Goal: Task Accomplishment & Management: Use online tool/utility

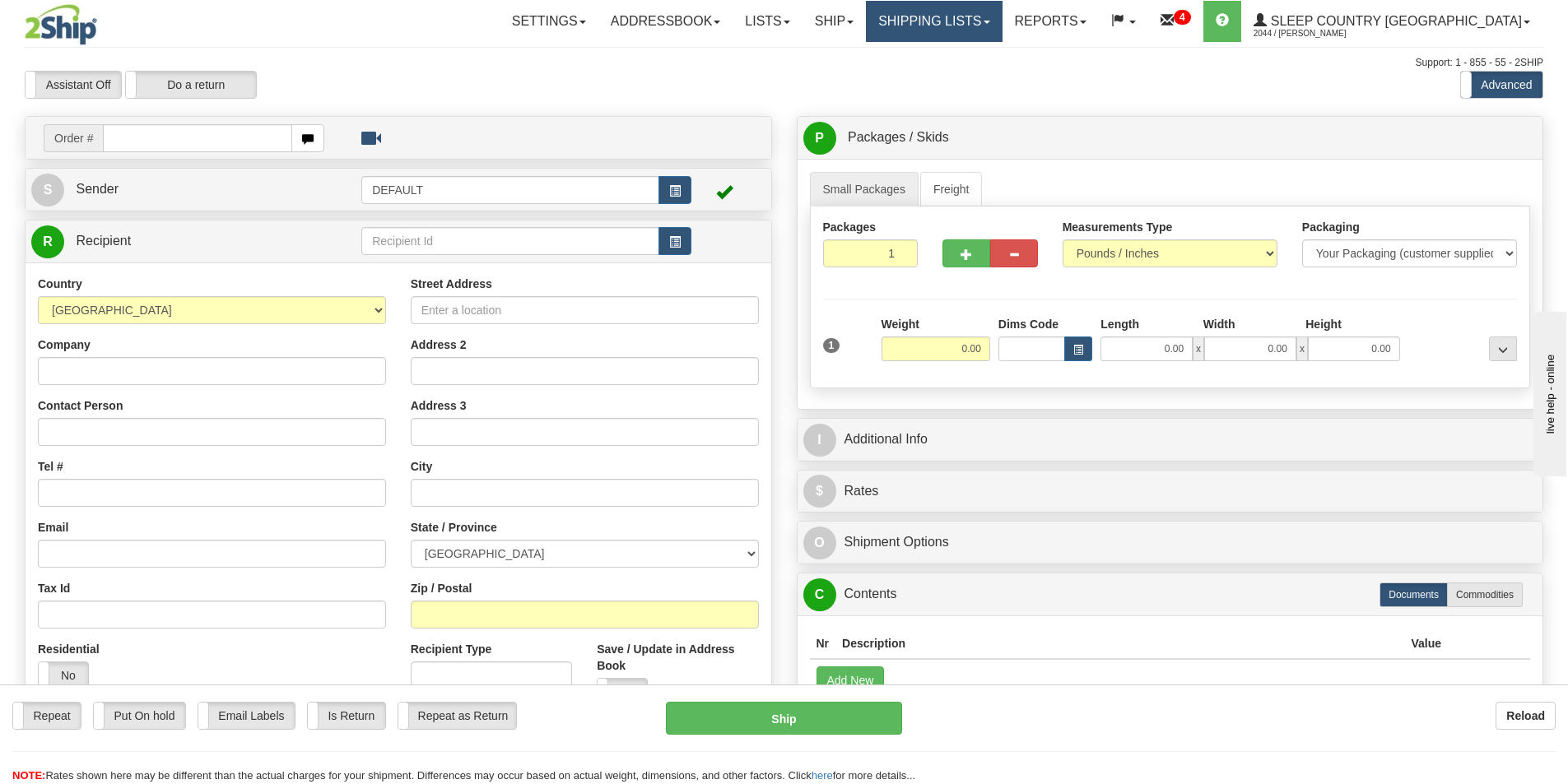
drag, startPoint x: 991, startPoint y: 12, endPoint x: 1045, endPoint y: 61, distance: 72.9
click at [991, 13] on link "Shipping lists" at bounding box center [933, 22] width 136 height 41
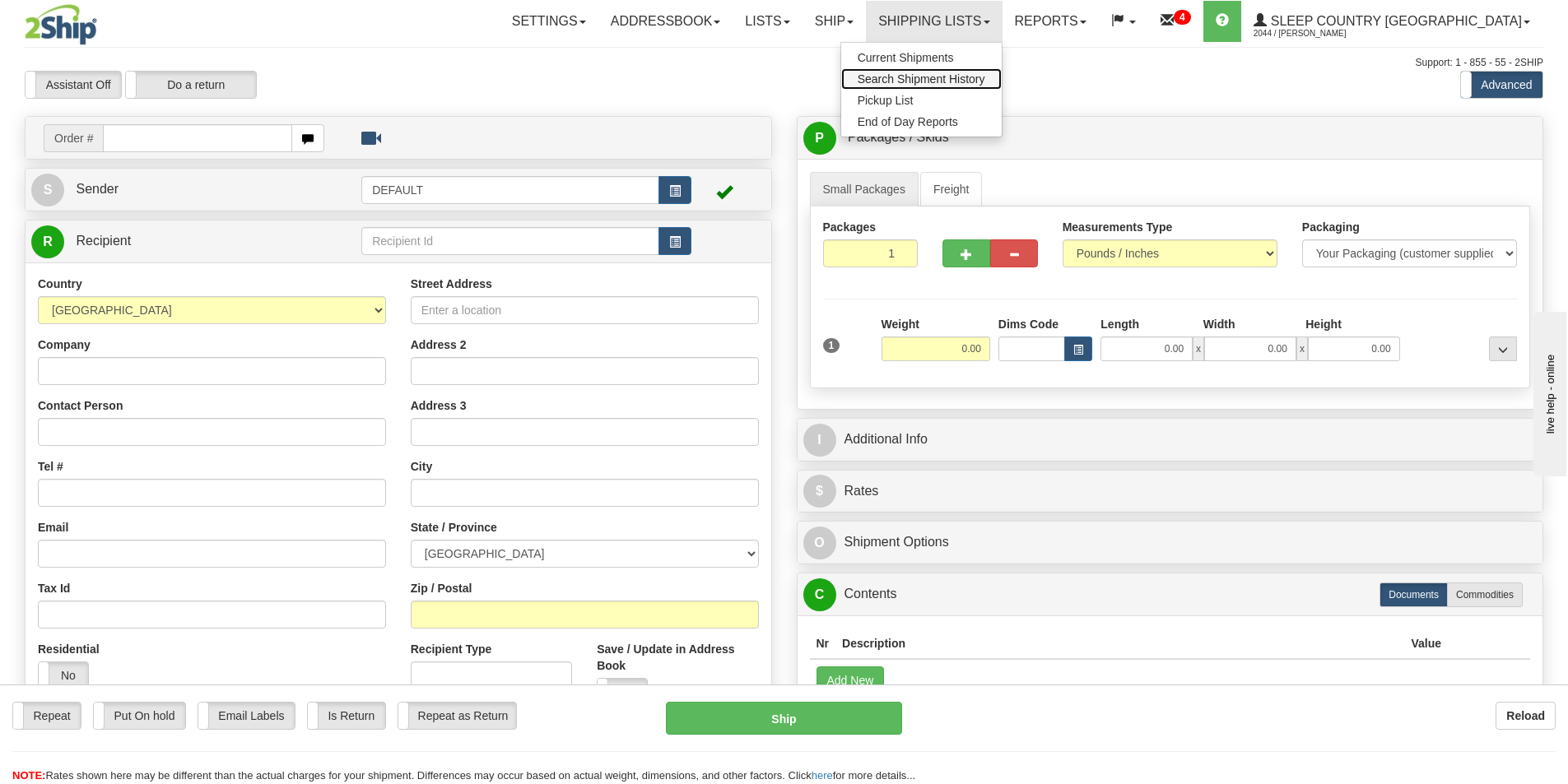
click at [985, 78] on span "Search Shipment History" at bounding box center [921, 79] width 127 height 13
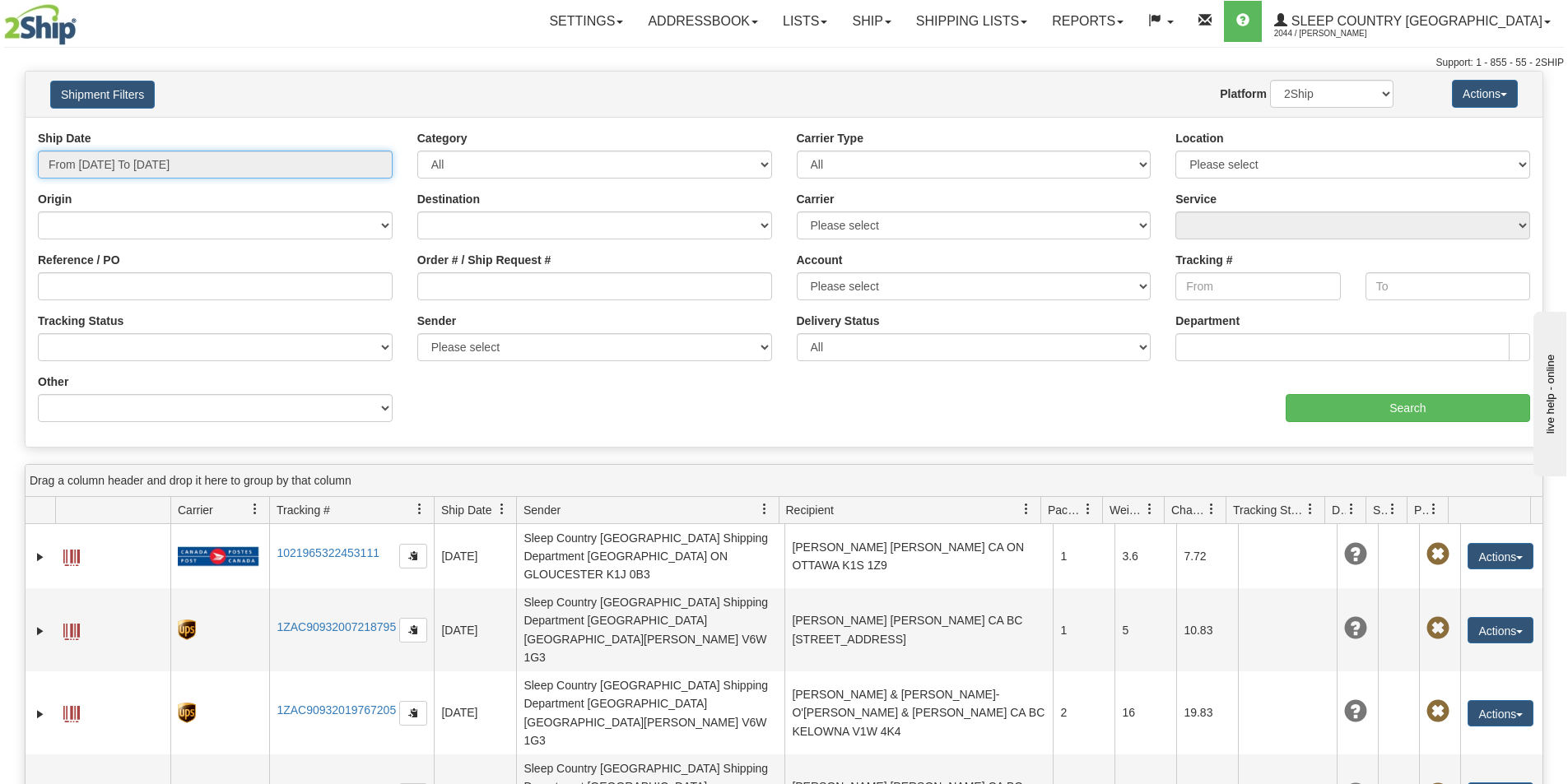
type input "[DATE]"
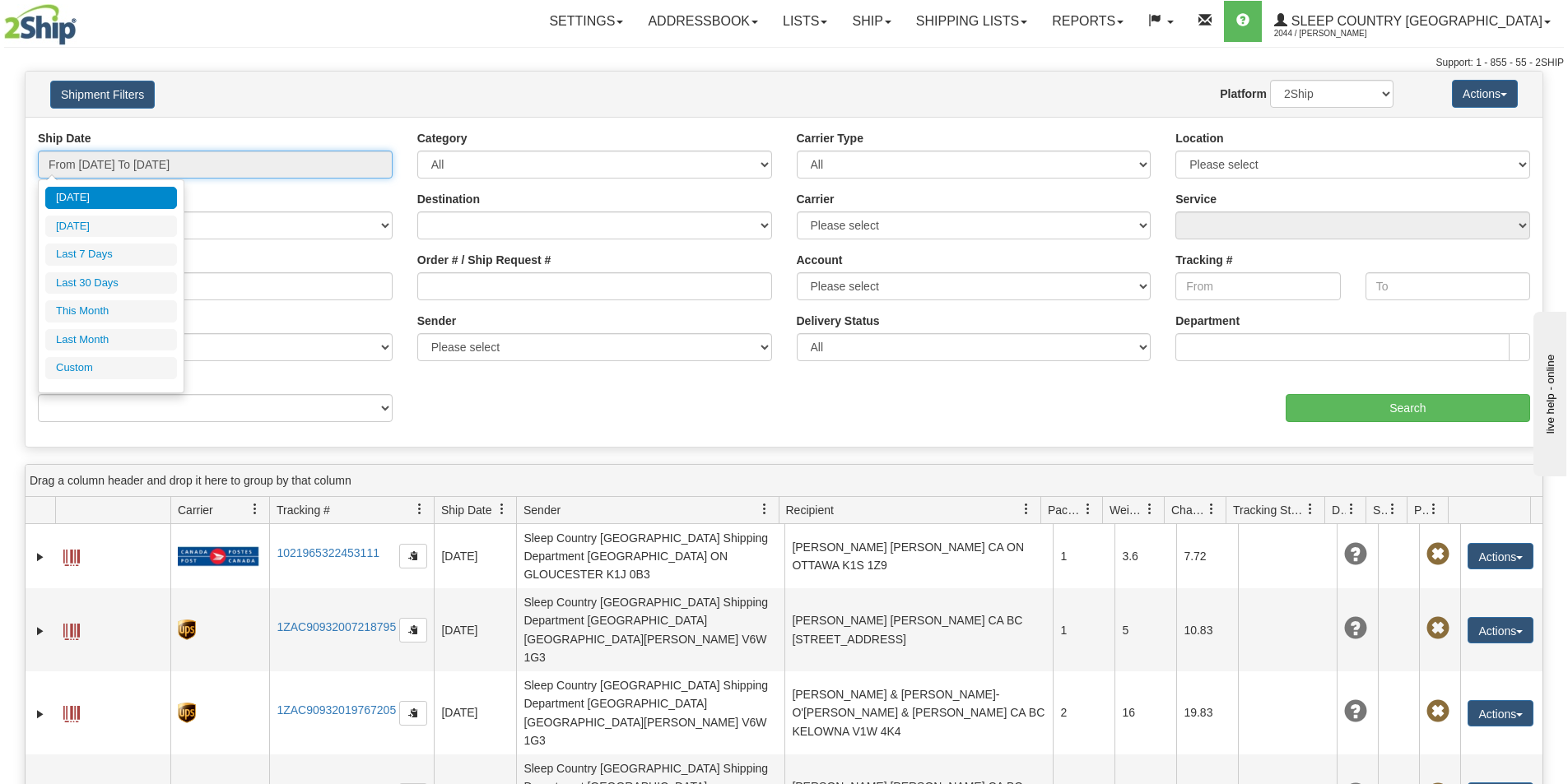
click at [133, 157] on input "From 09/04/2025 To 09/05/2025" at bounding box center [215, 165] width 355 height 28
type input "09/04/2025"
type input "[DATE]"
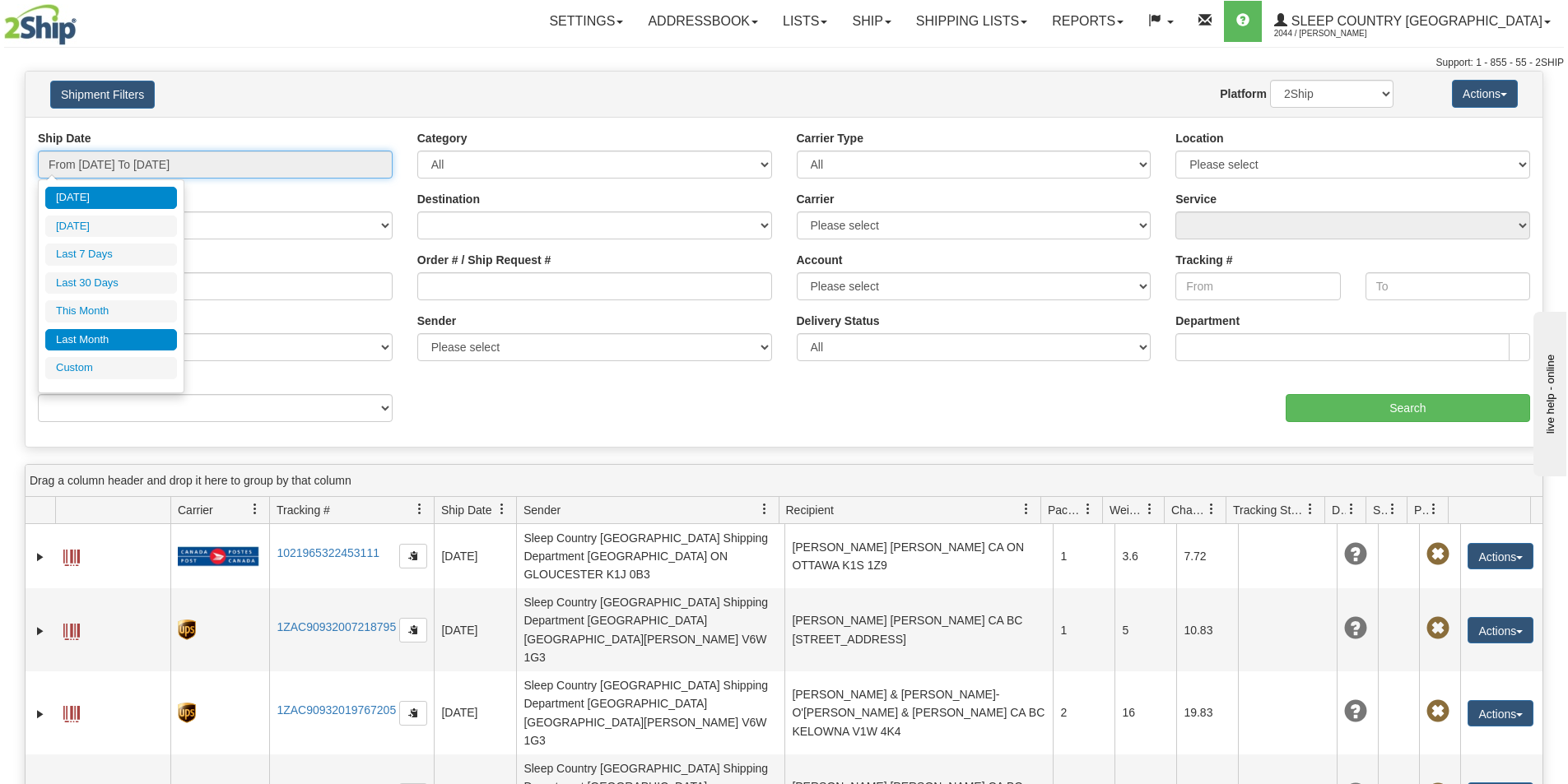
type input "09/01/2025"
type input "09/30/2025"
type input "[DATE]"
type input "08/01/2025"
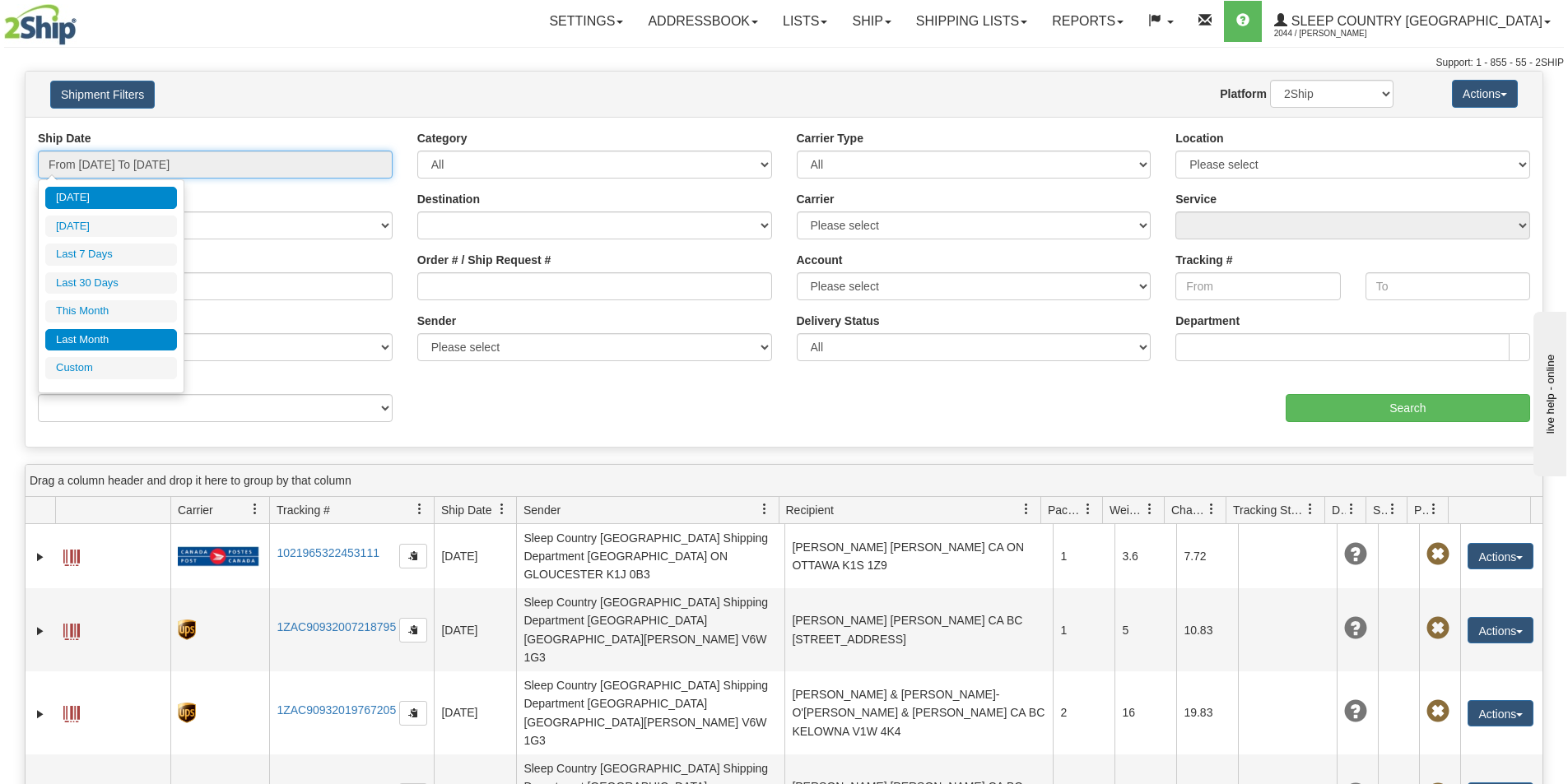
type input "08/31/2025"
type input "[DATE]"
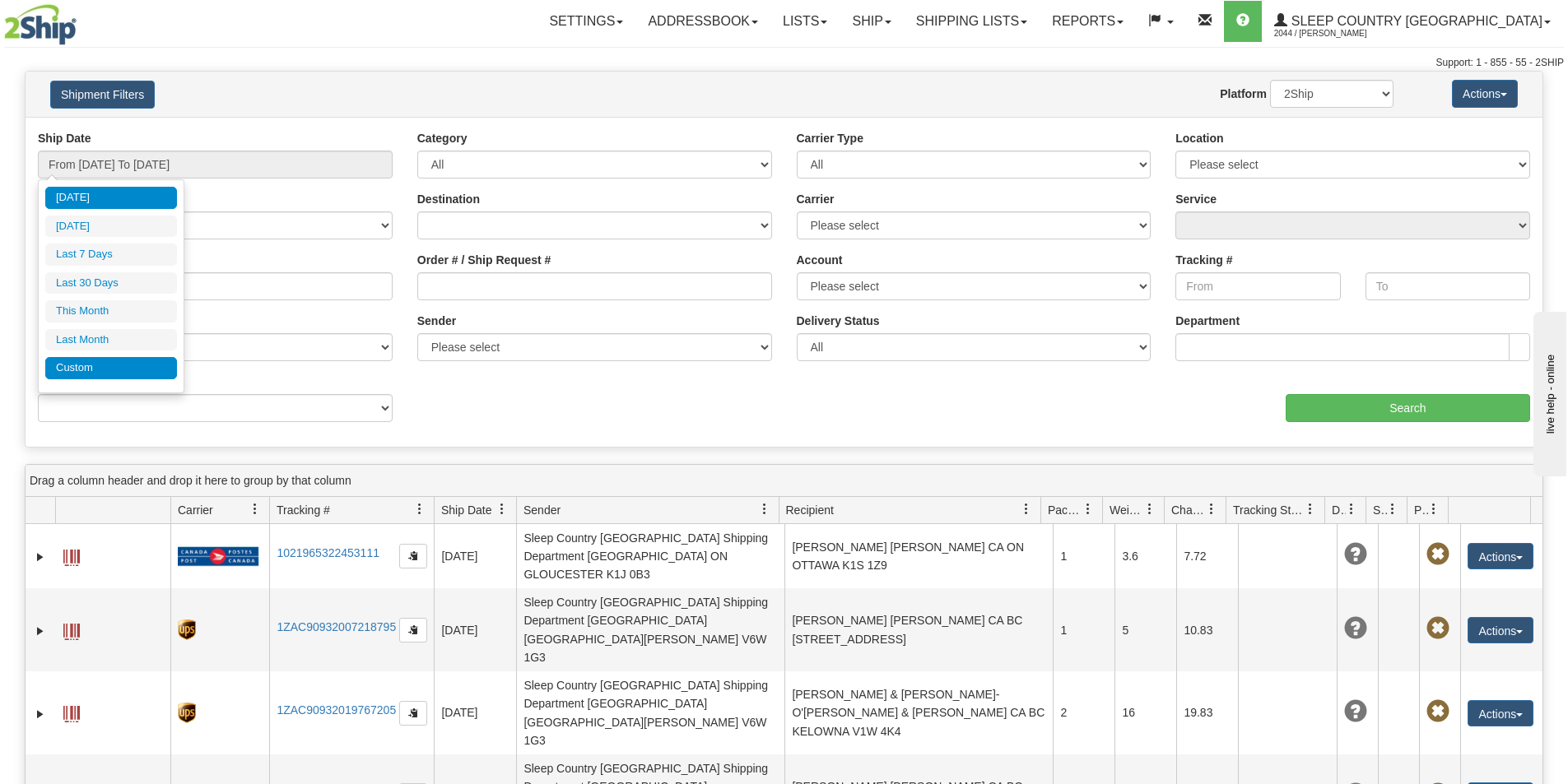
click at [70, 365] on li "Custom" at bounding box center [111, 368] width 132 height 22
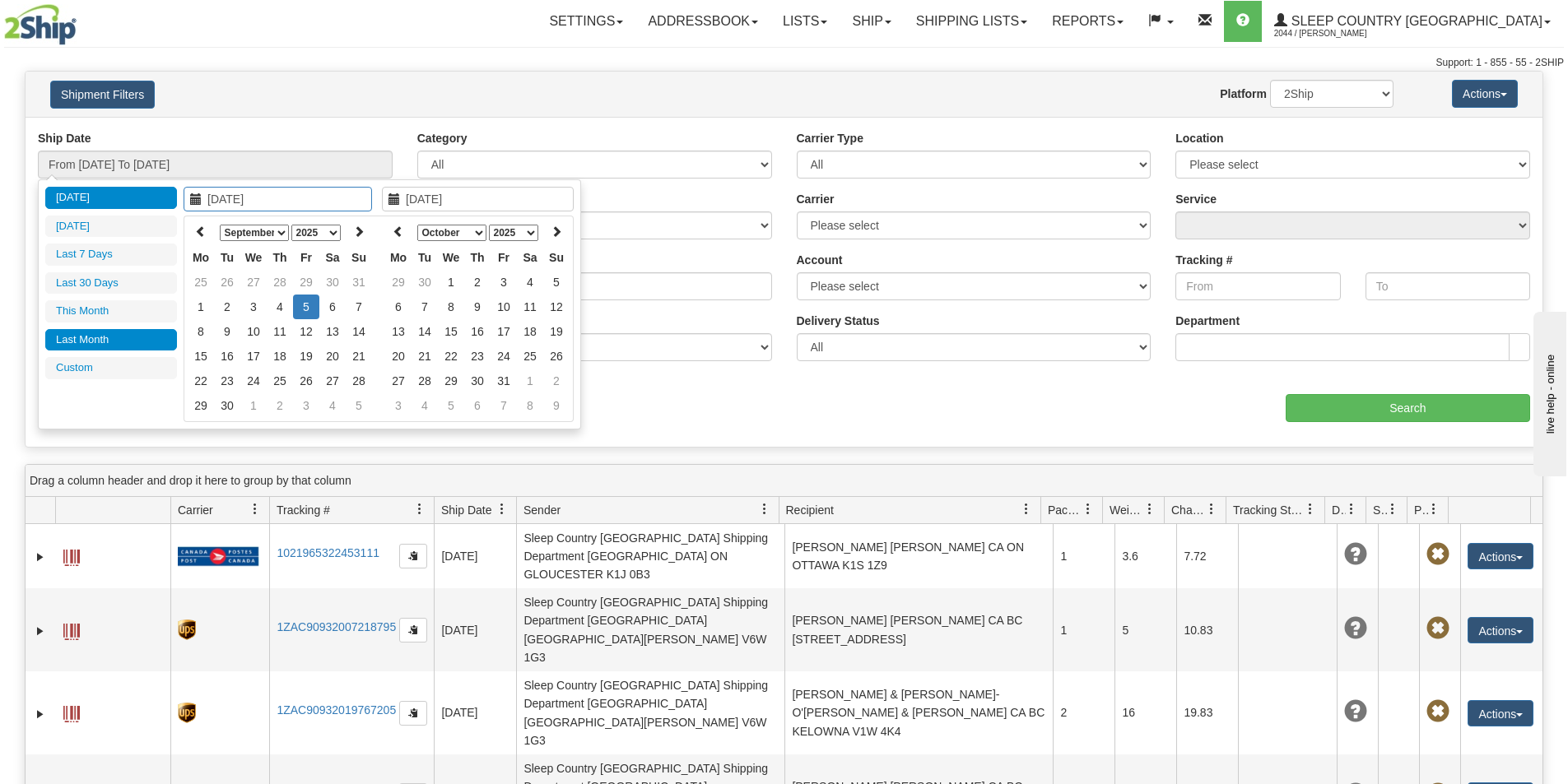
type input "08/01/2025"
type input "08/31/2025"
type input "[DATE]"
type input "09/01/2025"
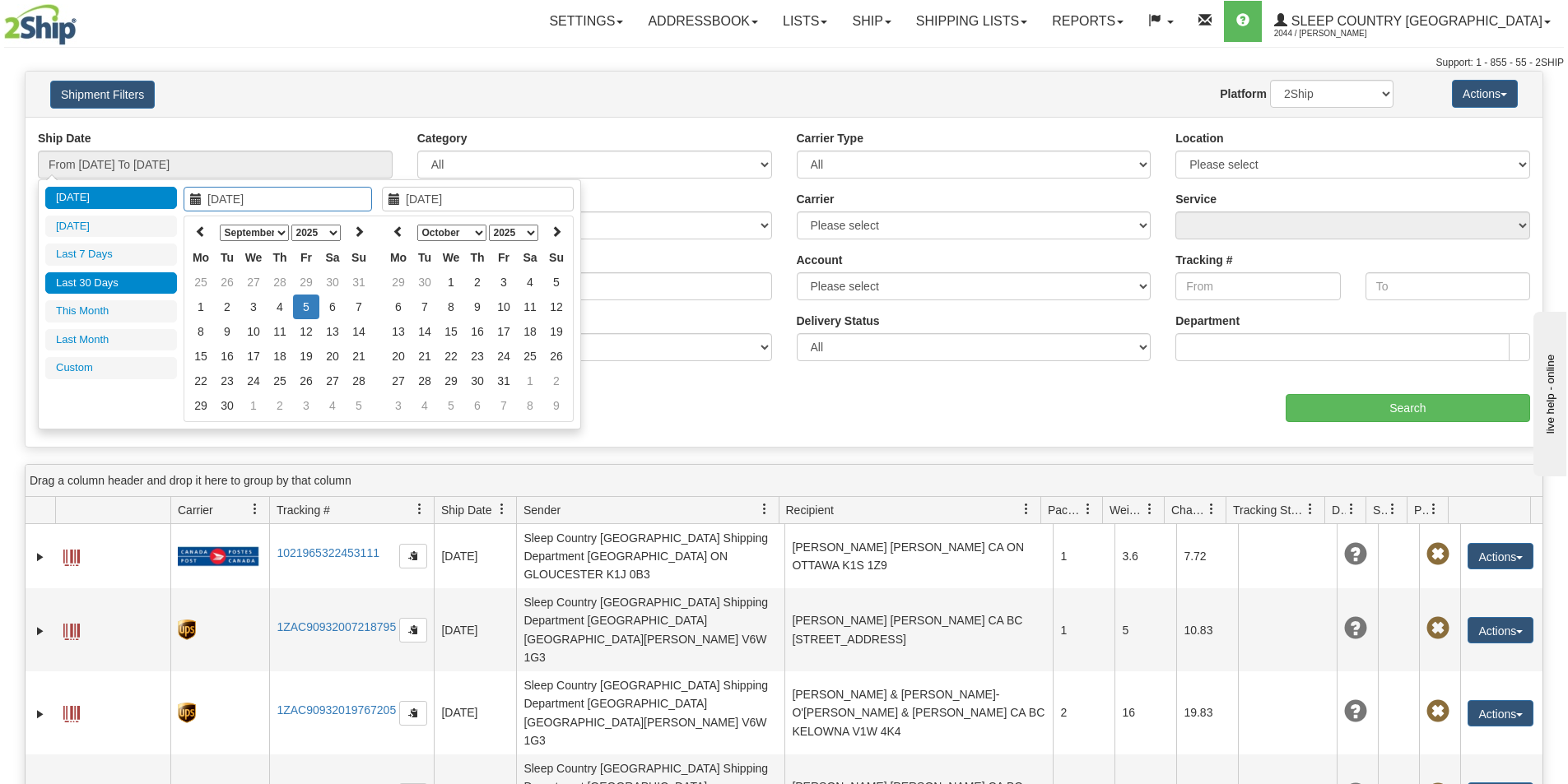
type input "09/30/2025"
type input "[DATE]"
type input "09/01/2025"
click at [204, 304] on td "1" at bounding box center [201, 307] width 26 height 25
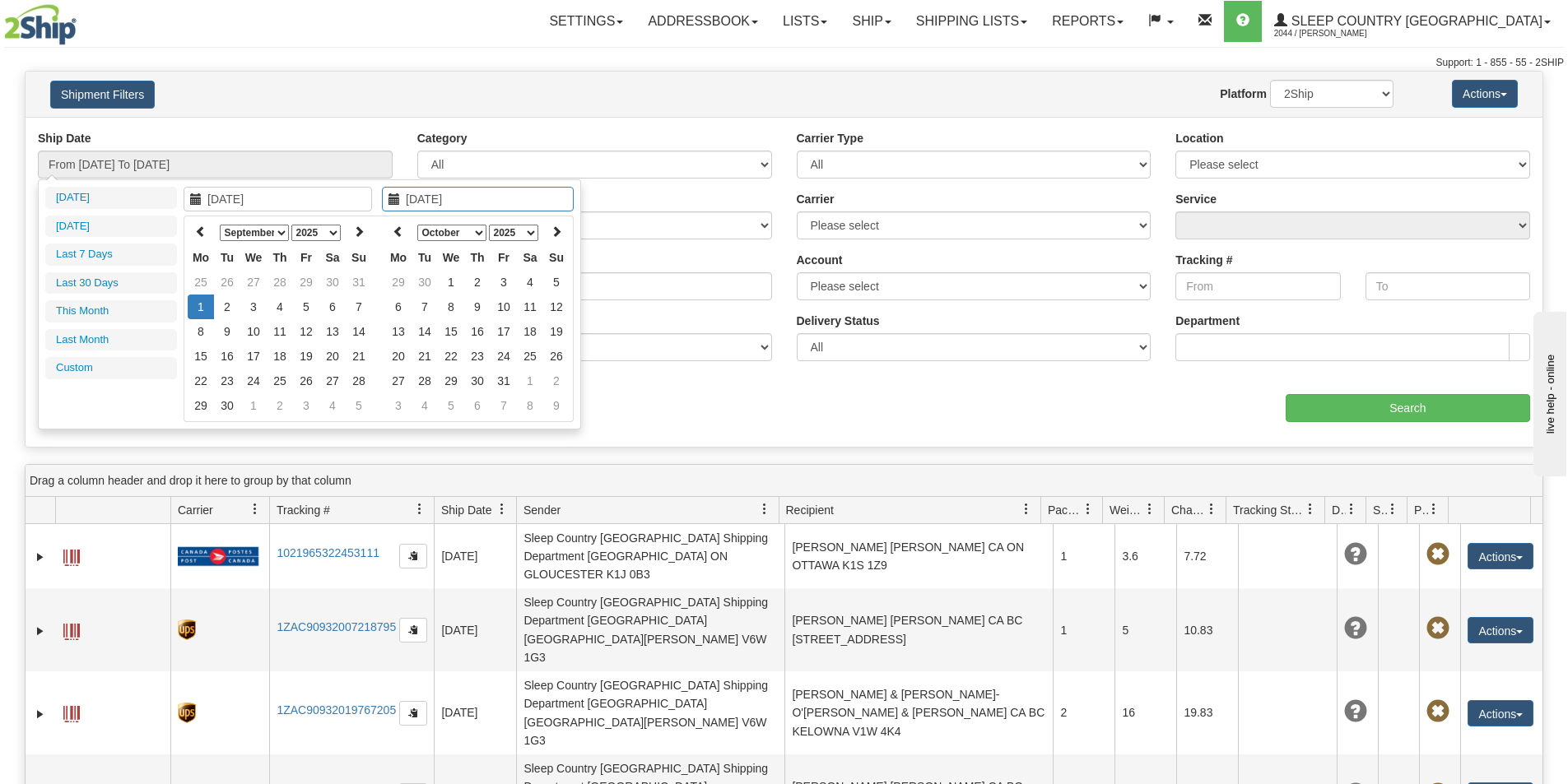
click at [469, 230] on select "January February March April May June July August September October November De…" at bounding box center [452, 233] width 70 height 17
type input "[DATE]"
click at [503, 303] on td "5" at bounding box center [504, 307] width 26 height 25
type input "From 09/01/2025 To 09/05/2025"
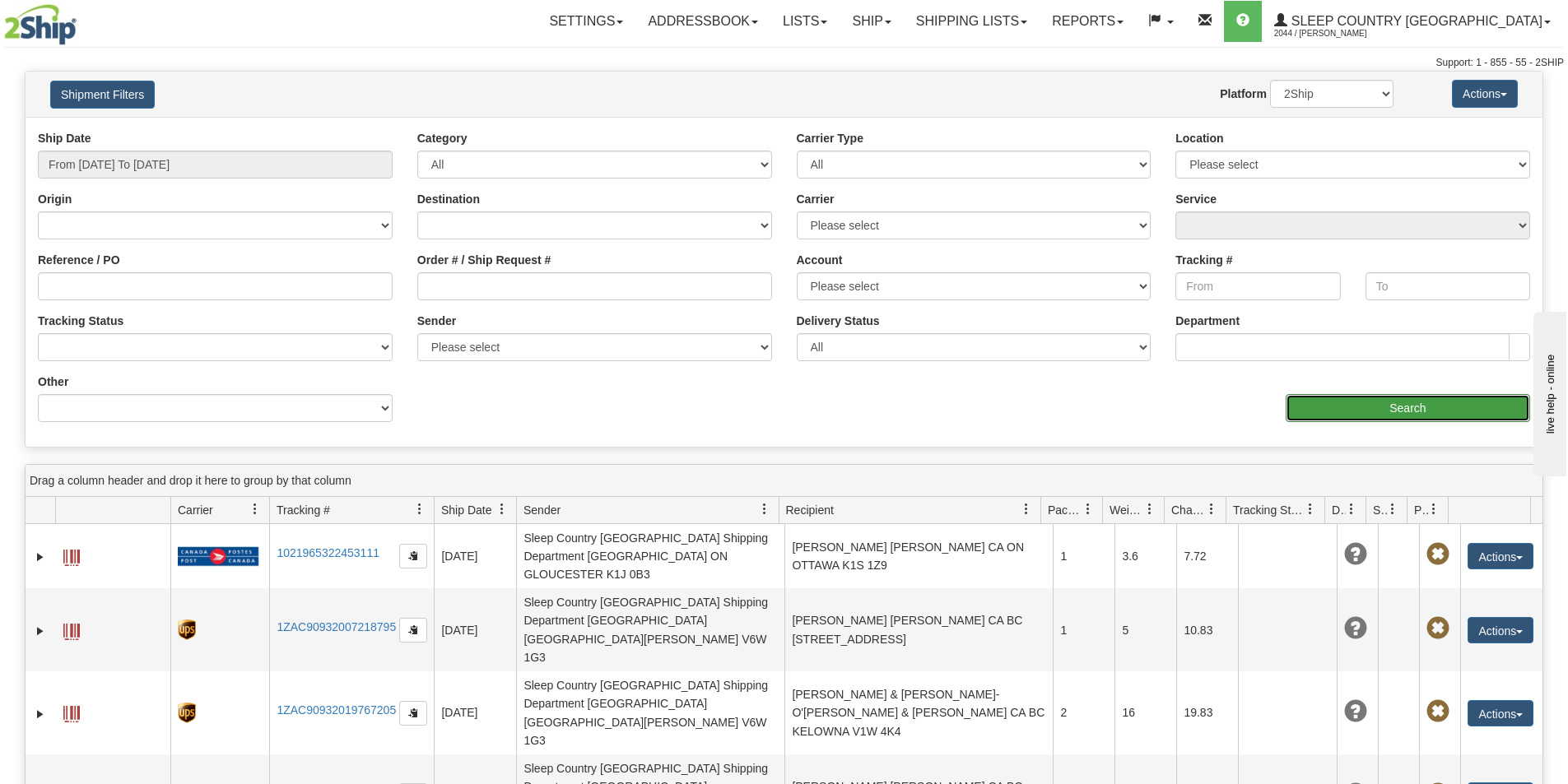
click at [1398, 404] on input "Search" at bounding box center [1407, 408] width 244 height 28
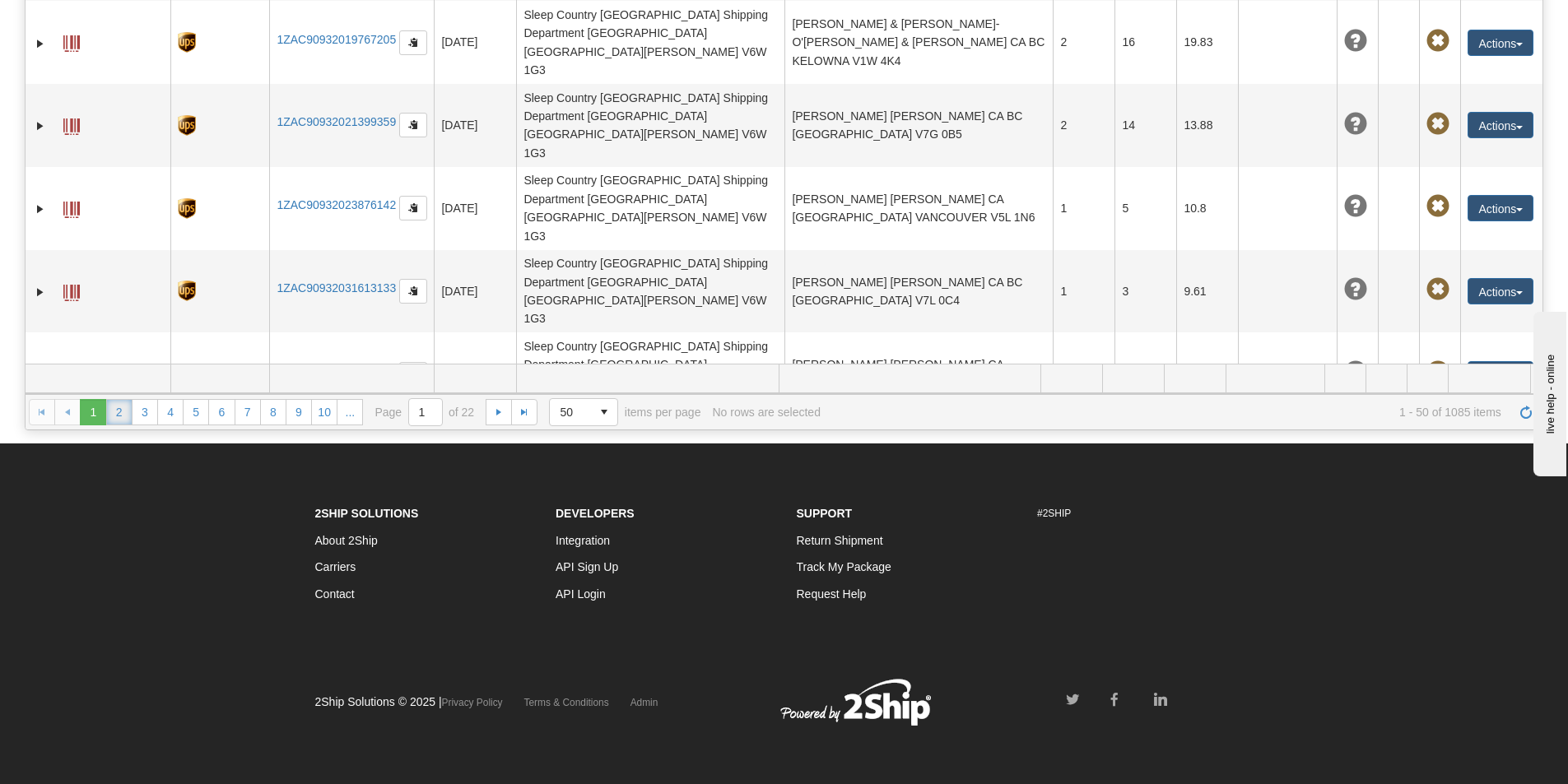
click at [117, 409] on link "2" at bounding box center [119, 412] width 26 height 26
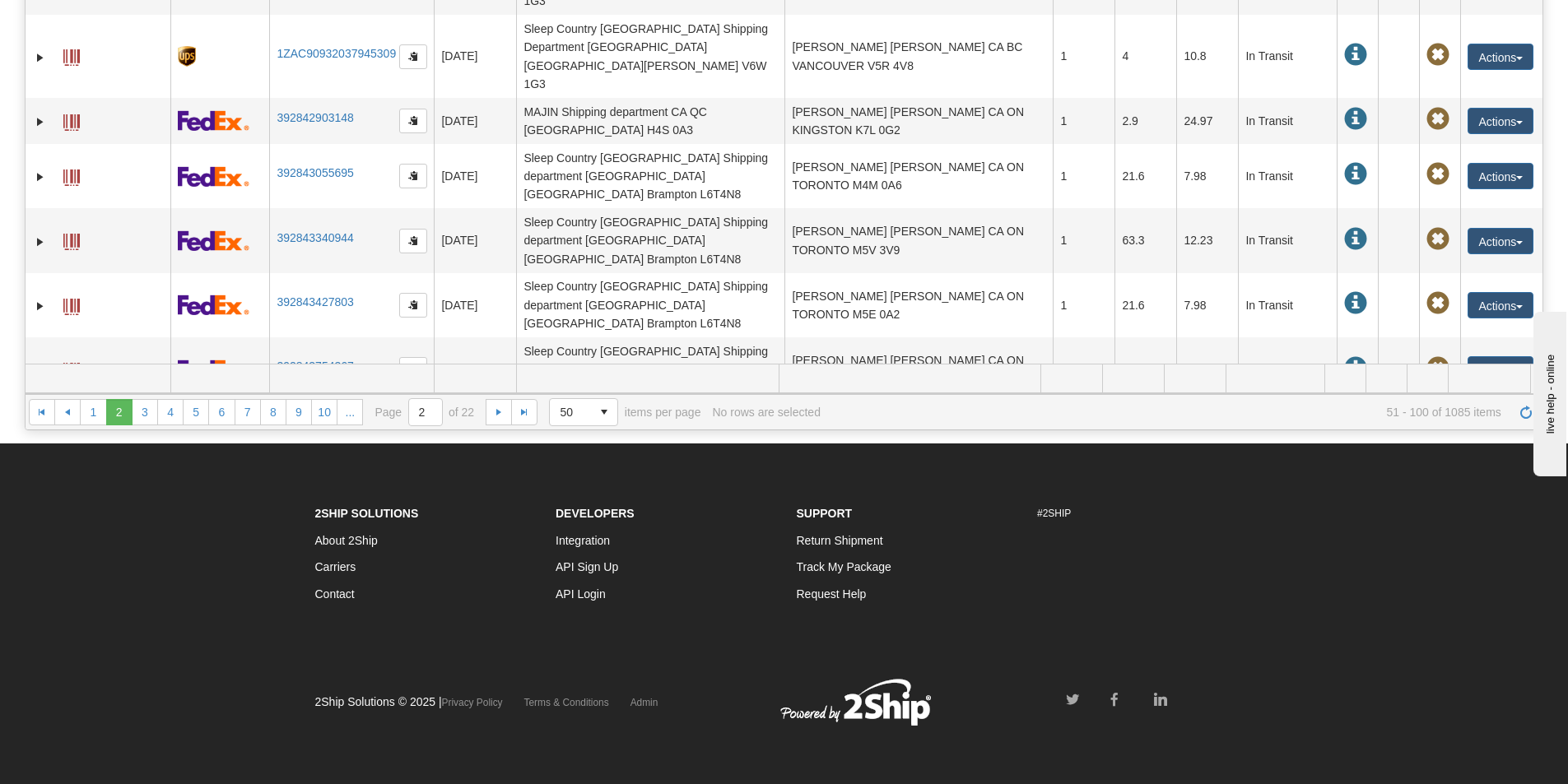
scroll to position [1868, 0]
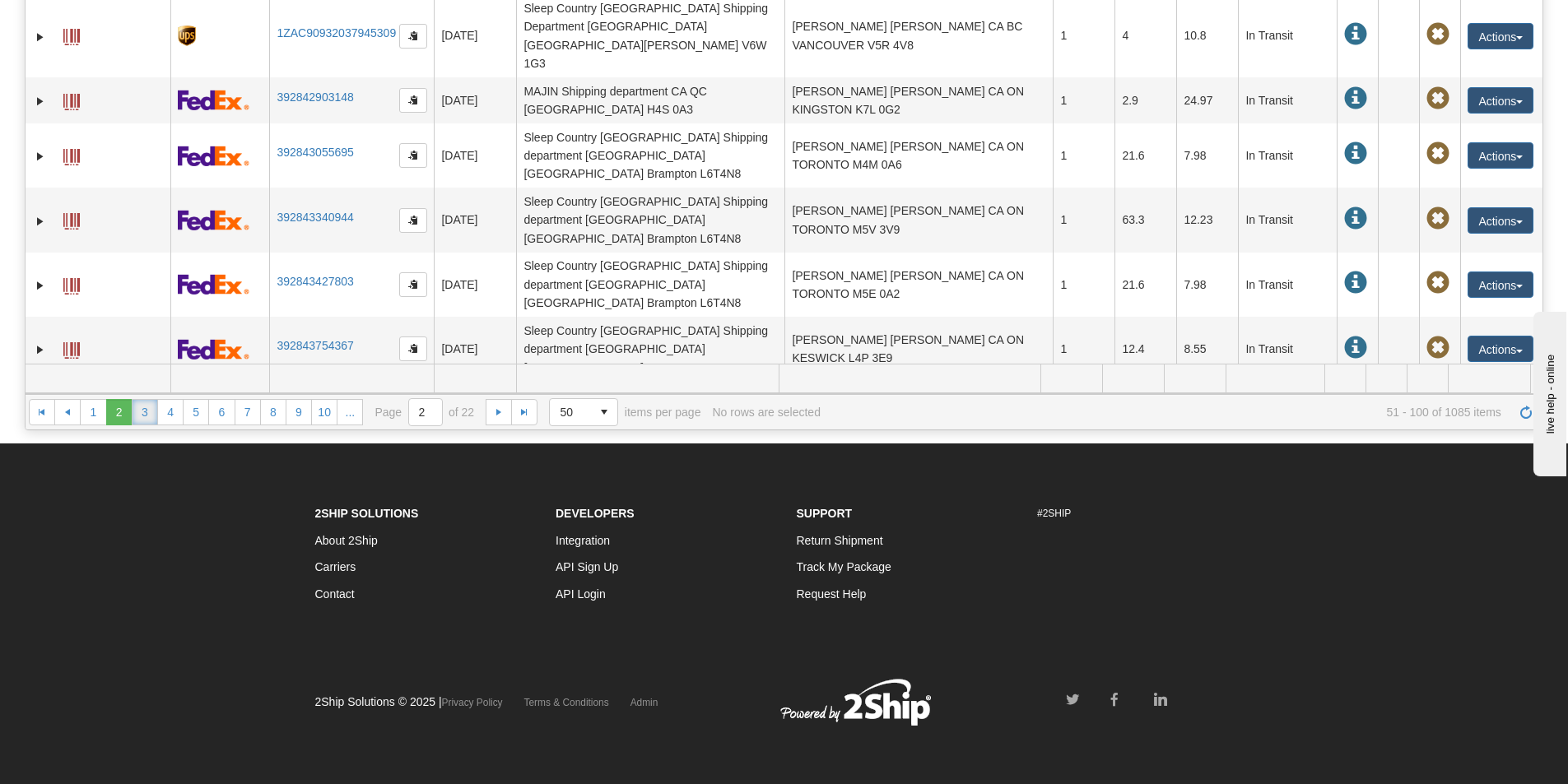
click at [140, 414] on link "3" at bounding box center [145, 412] width 26 height 26
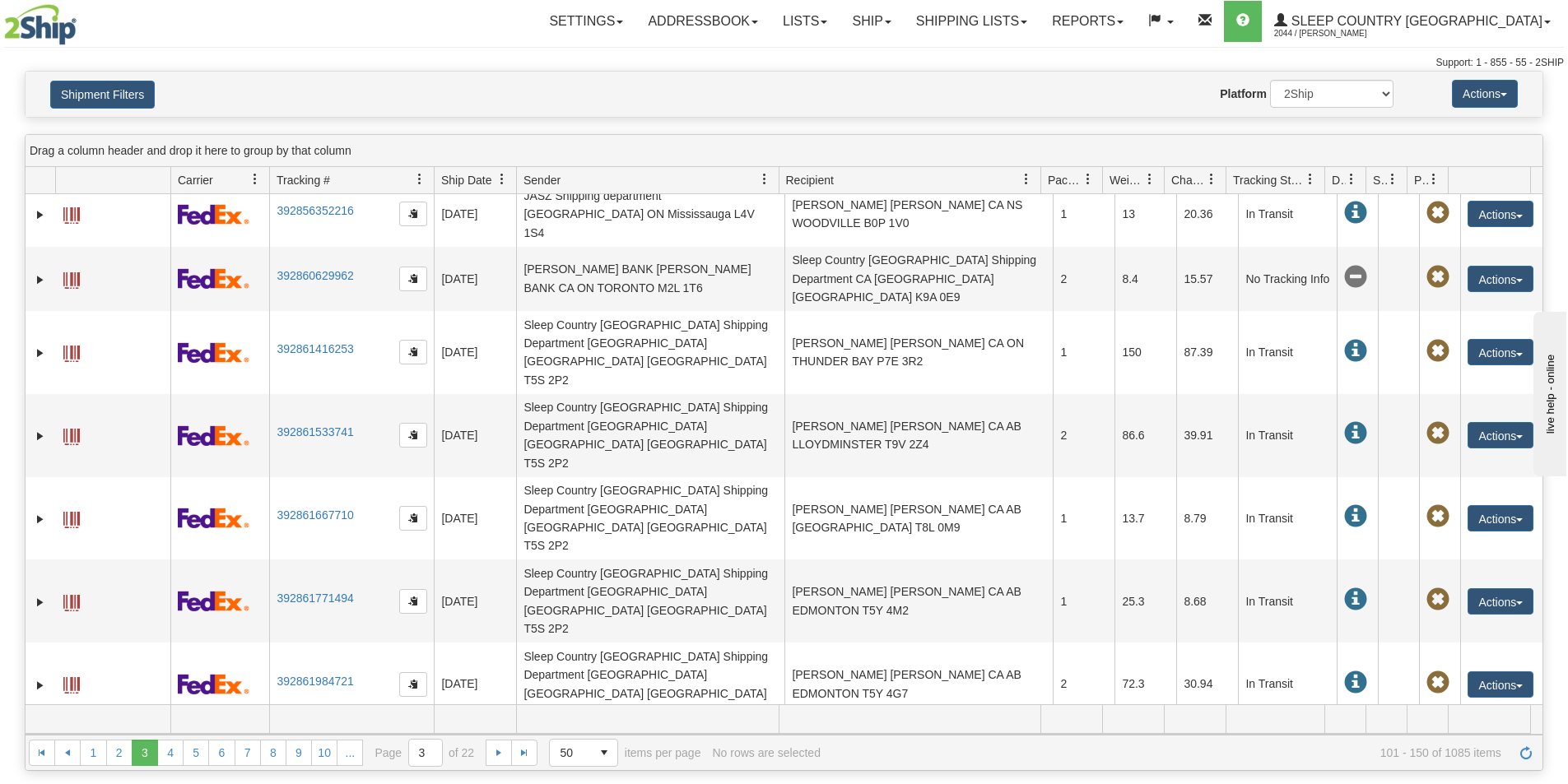
scroll to position [341, 0]
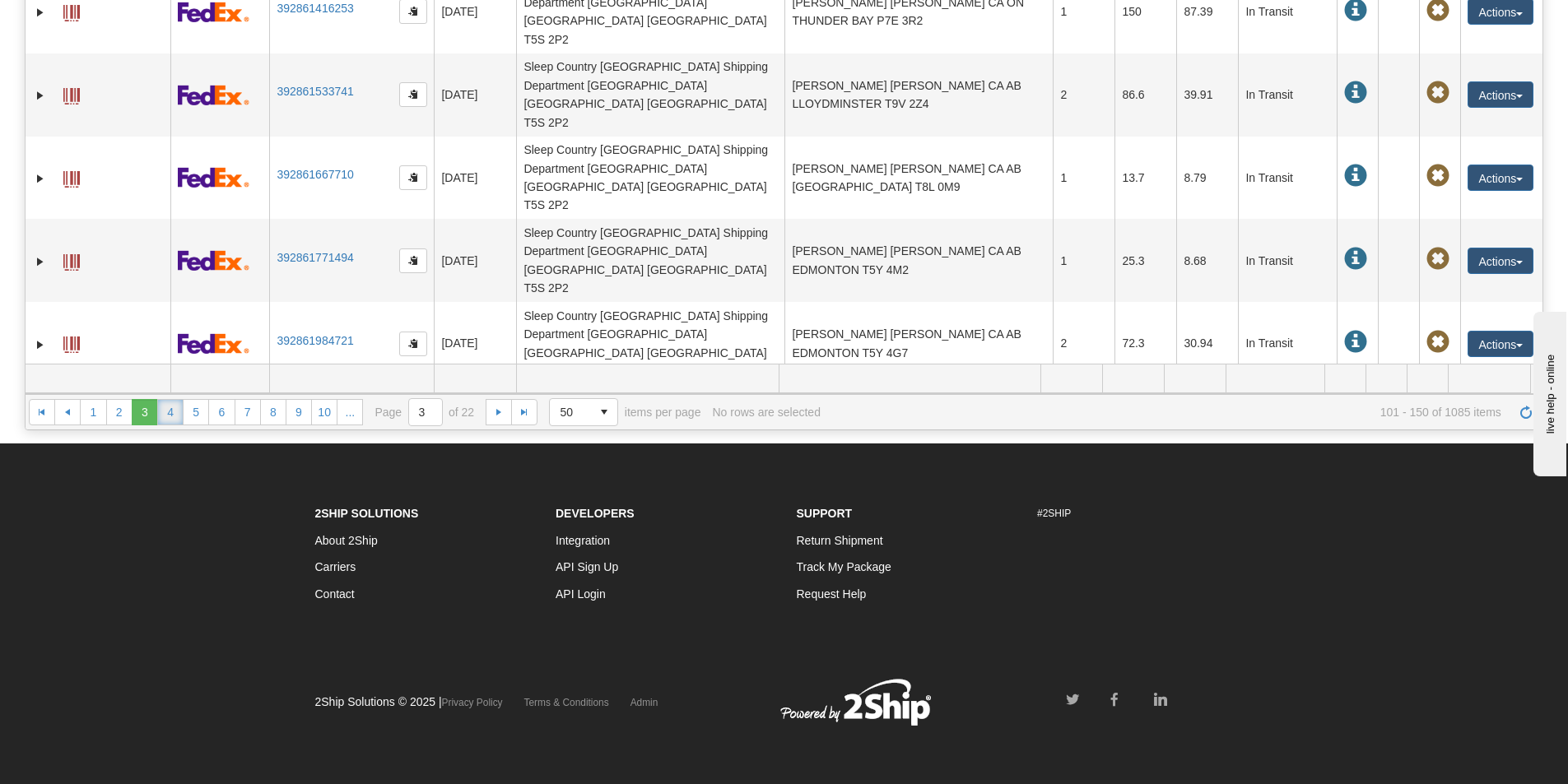
click at [165, 405] on link "4" at bounding box center [170, 412] width 26 height 26
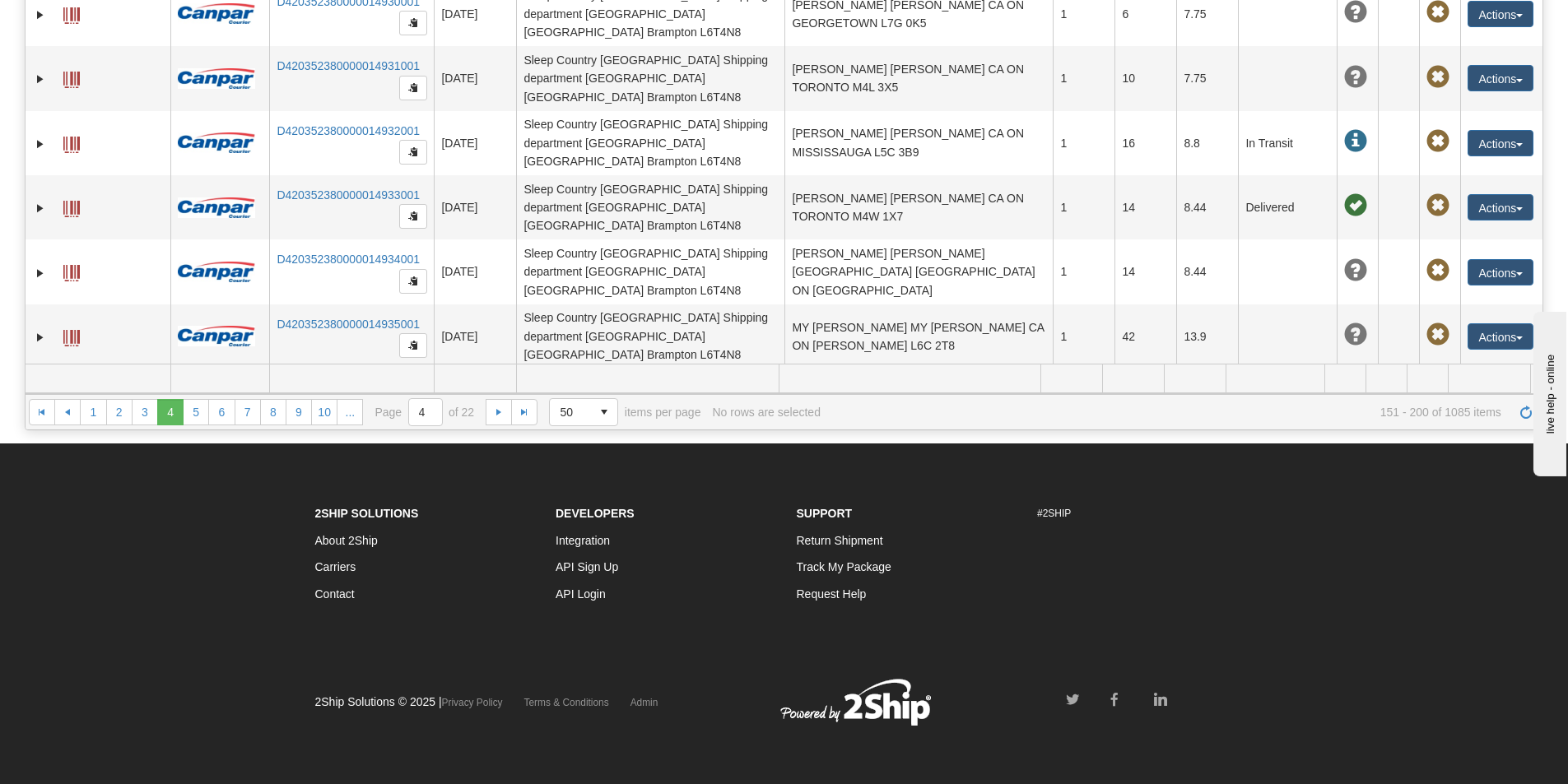
scroll to position [0, 0]
click at [194, 409] on link "5" at bounding box center [196, 412] width 26 height 26
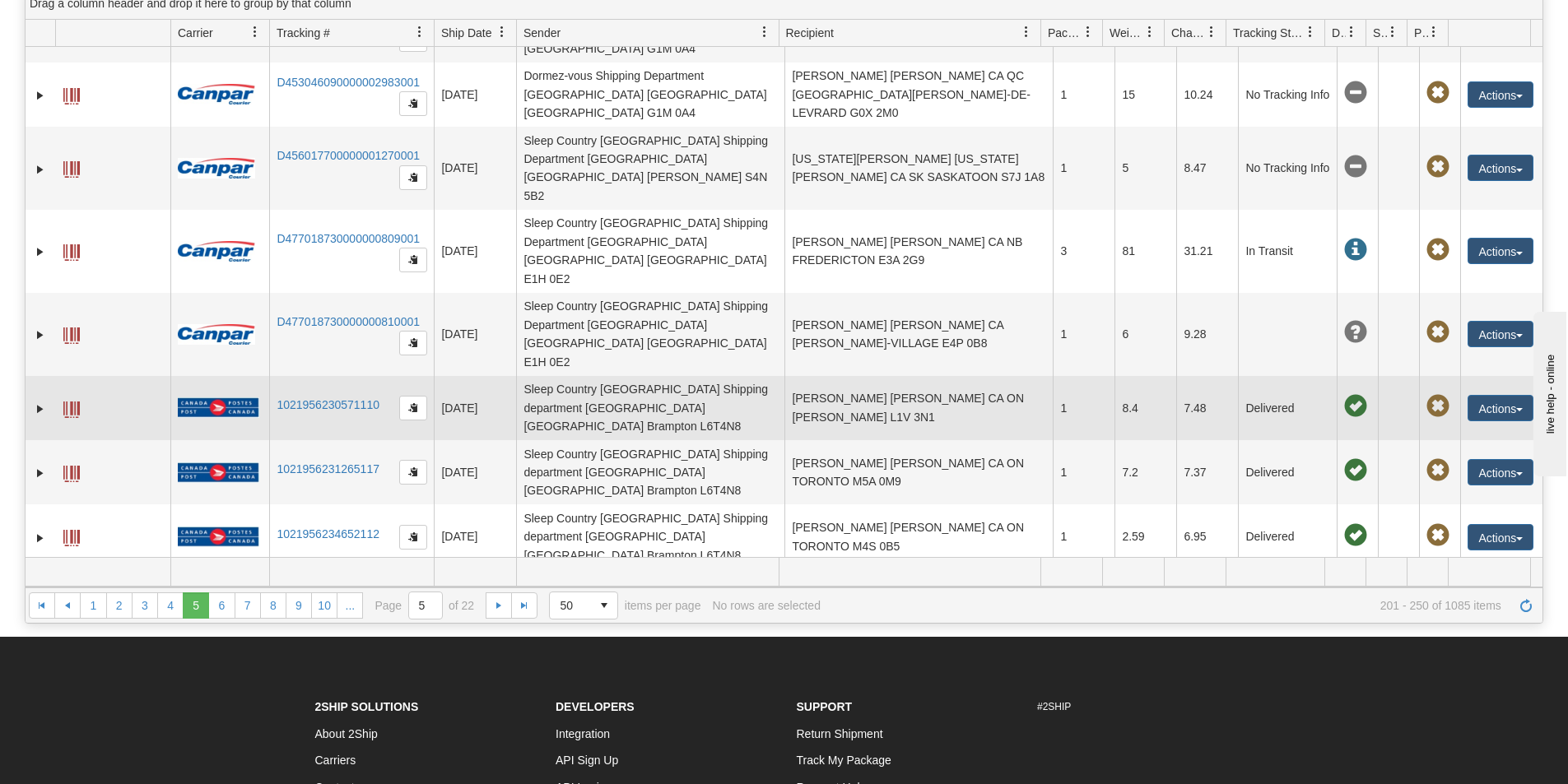
scroll to position [176, 0]
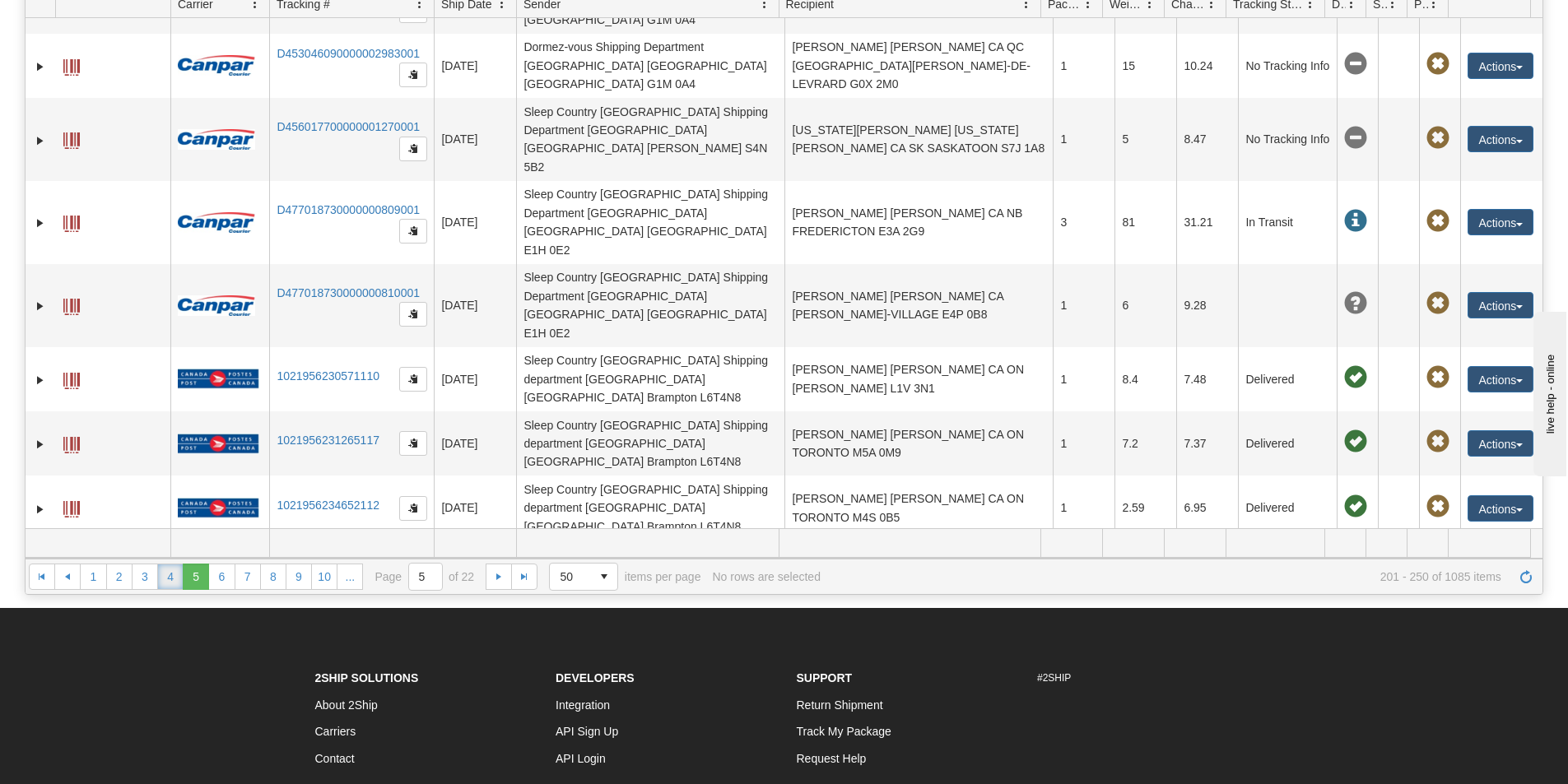
click at [167, 576] on link "4" at bounding box center [170, 576] width 26 height 26
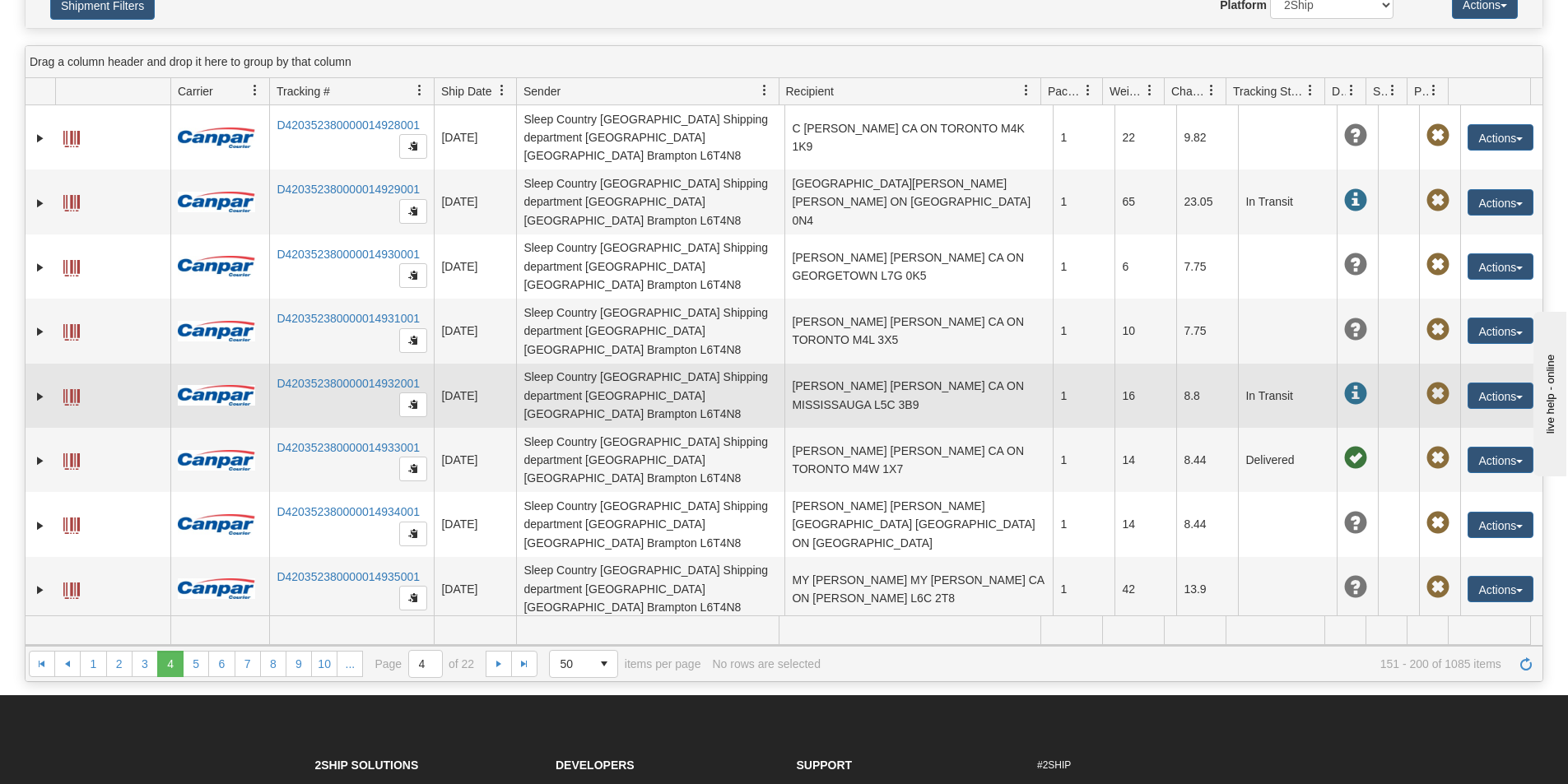
scroll to position [0, 0]
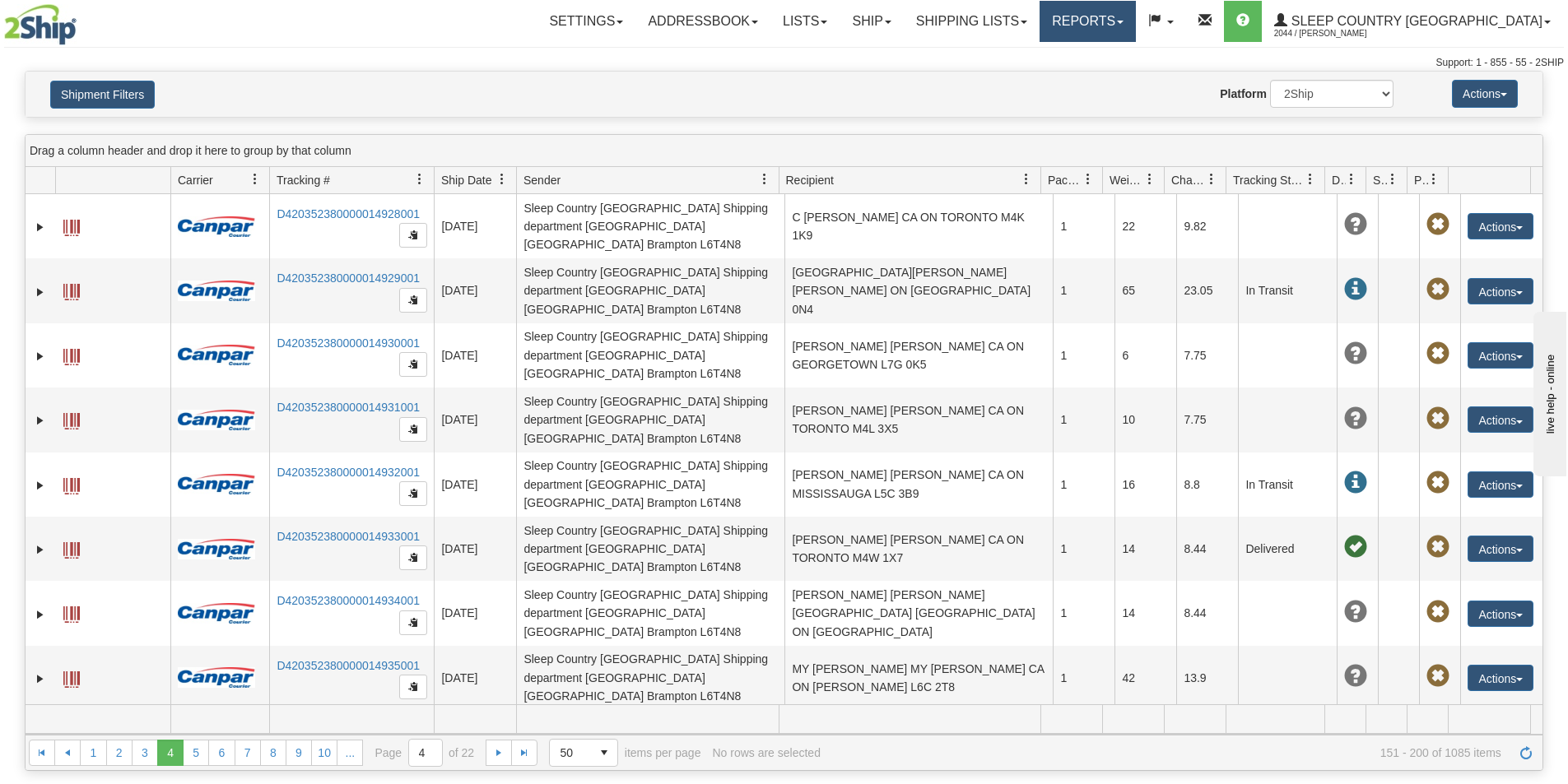
click at [1136, 21] on link "Reports" at bounding box center [1087, 22] width 96 height 41
click at [952, 62] on div "Support: 1 - 855 - 55 - 2SHIP" at bounding box center [784, 63] width 1560 height 14
click at [1039, 23] on link "Shipping lists" at bounding box center [971, 22] width 136 height 41
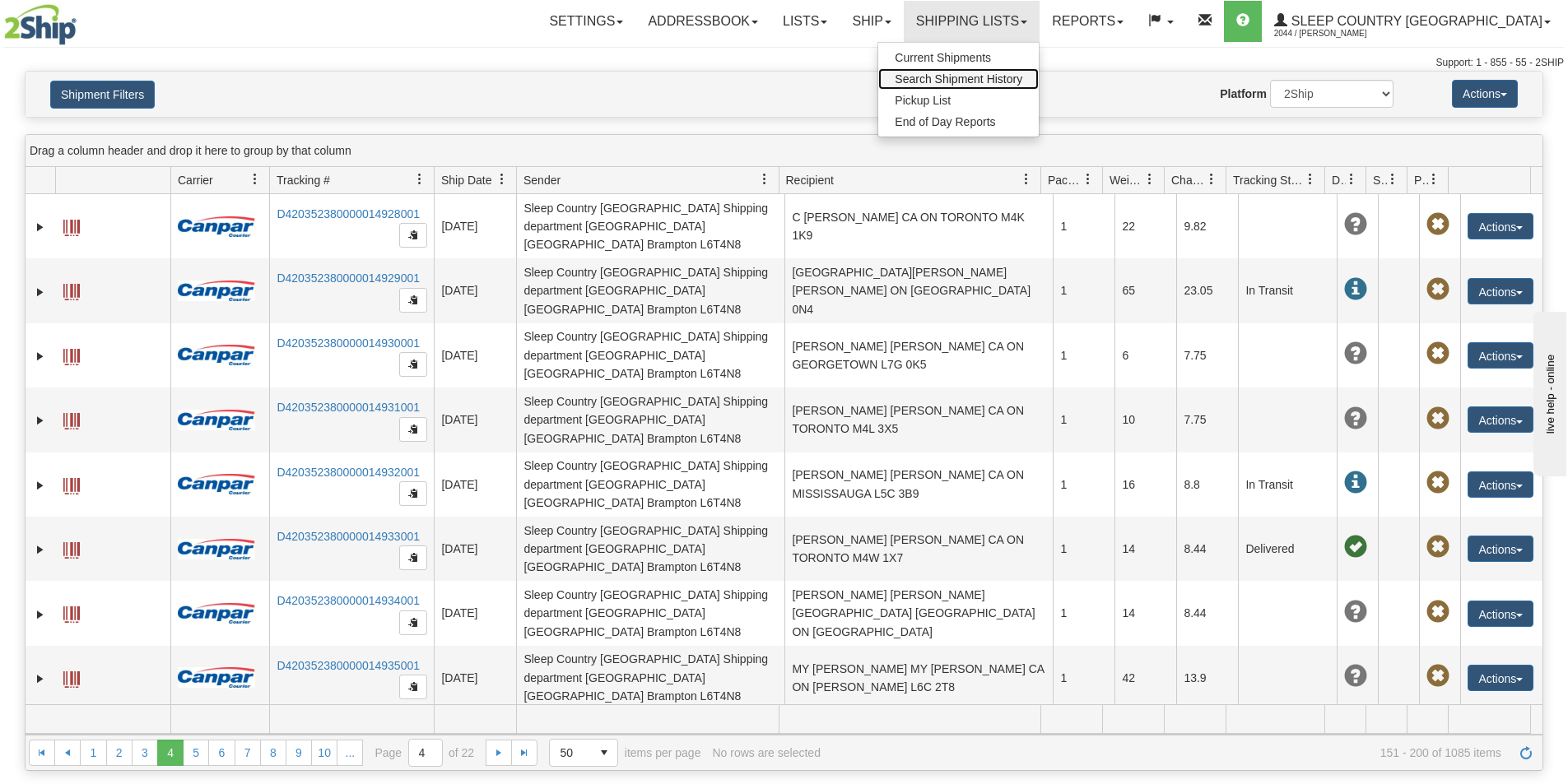
click at [1022, 79] on span "Search Shipment History" at bounding box center [958, 79] width 127 height 13
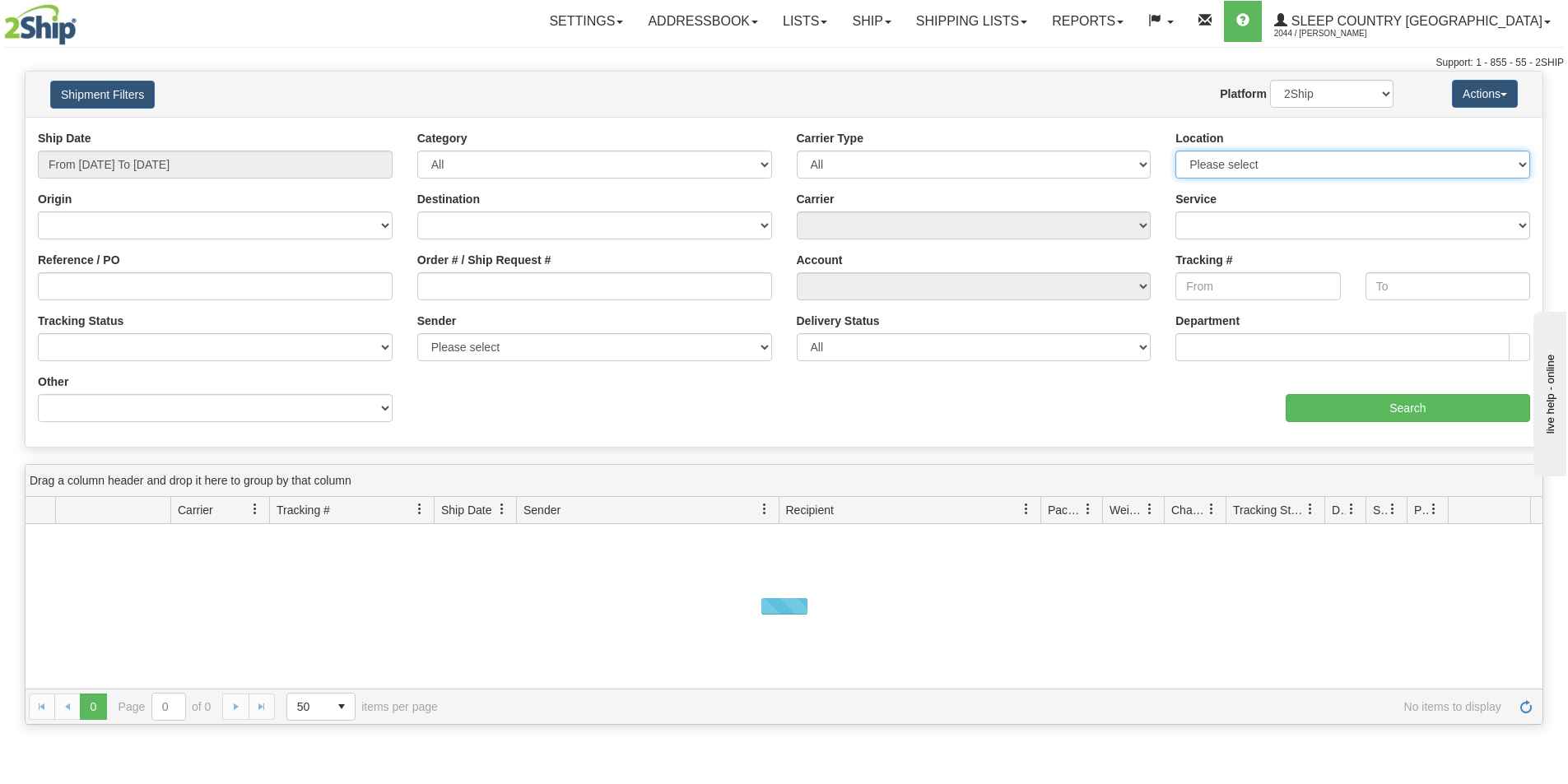
click at [1275, 162] on select "Please select Old Toronto DC 921 922 93 94 97 390 915 916 98 902 95 96 90 91 92…" at bounding box center [1352, 165] width 355 height 28
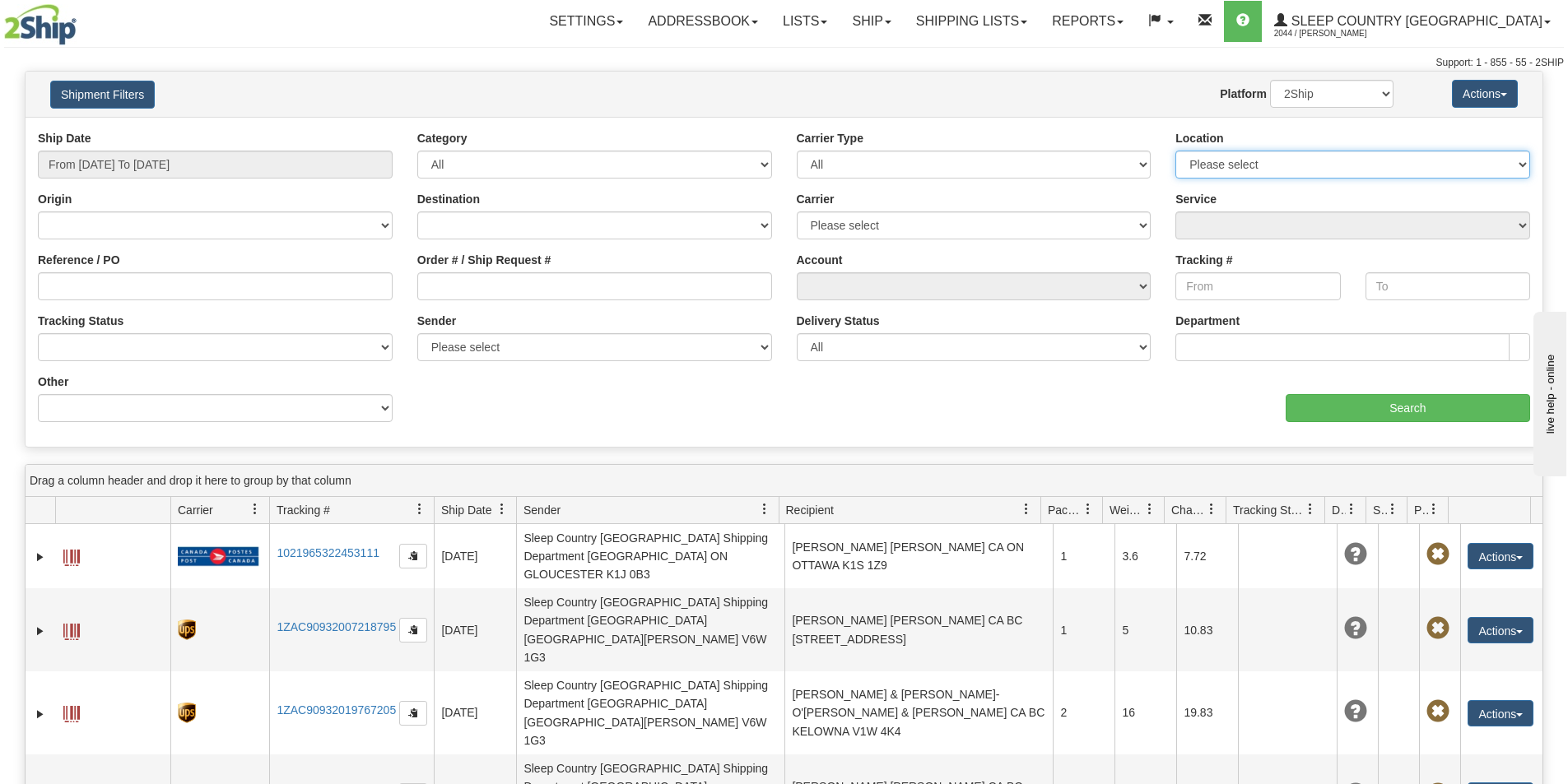
select select "3937"
click at [1175, 151] on select "Please select Old Toronto DC 921 922 93 94 97 390 915 916 98 902 95 96 90 91 92…" at bounding box center [1352, 165] width 355 height 28
click at [67, 160] on input "From 09/04/2025 To 09/05/2025" at bounding box center [215, 165] width 355 height 28
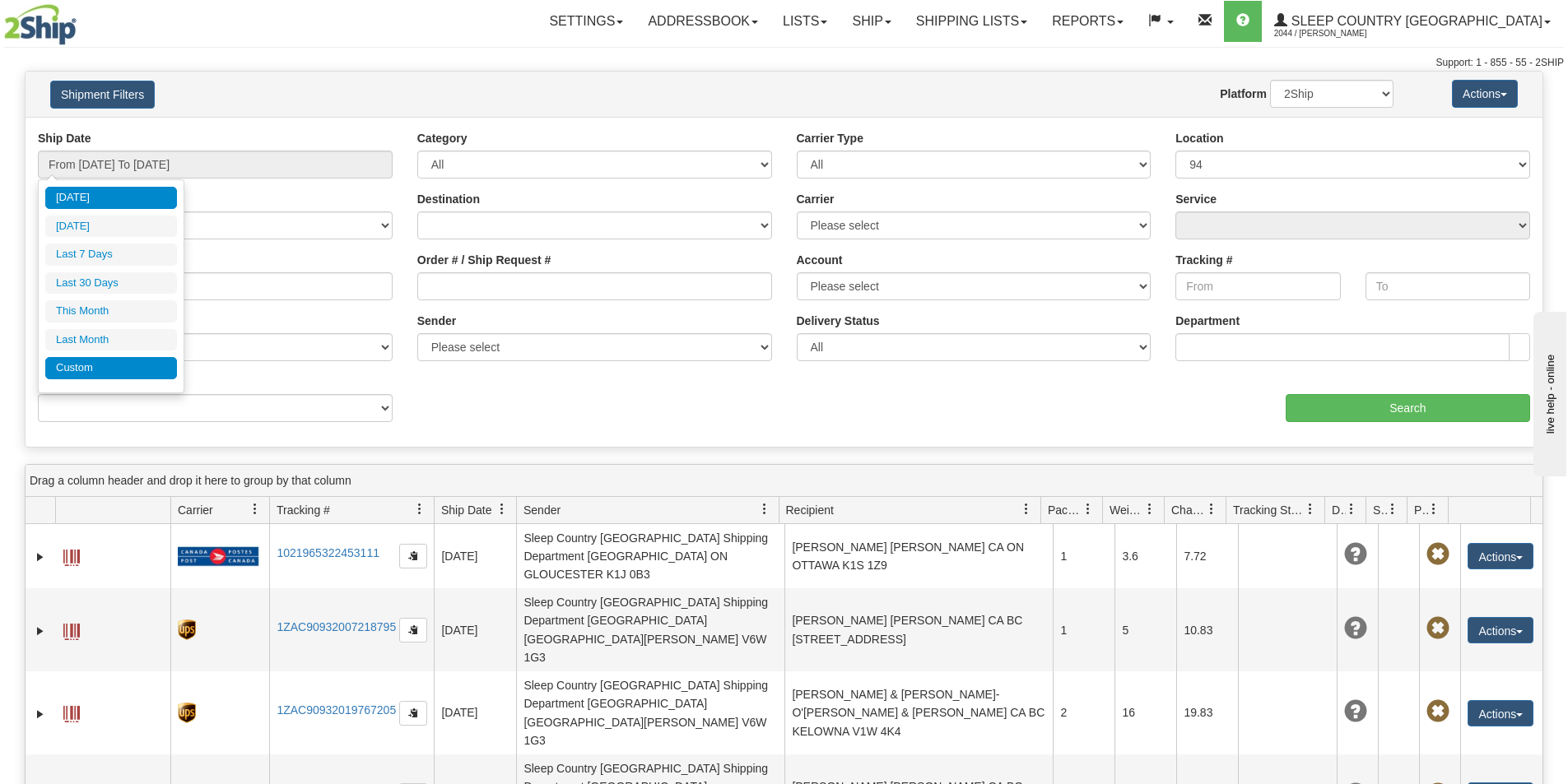
click at [82, 361] on li "Custom" at bounding box center [111, 368] width 132 height 22
type input "08/01/2025"
type input "08/31/2025"
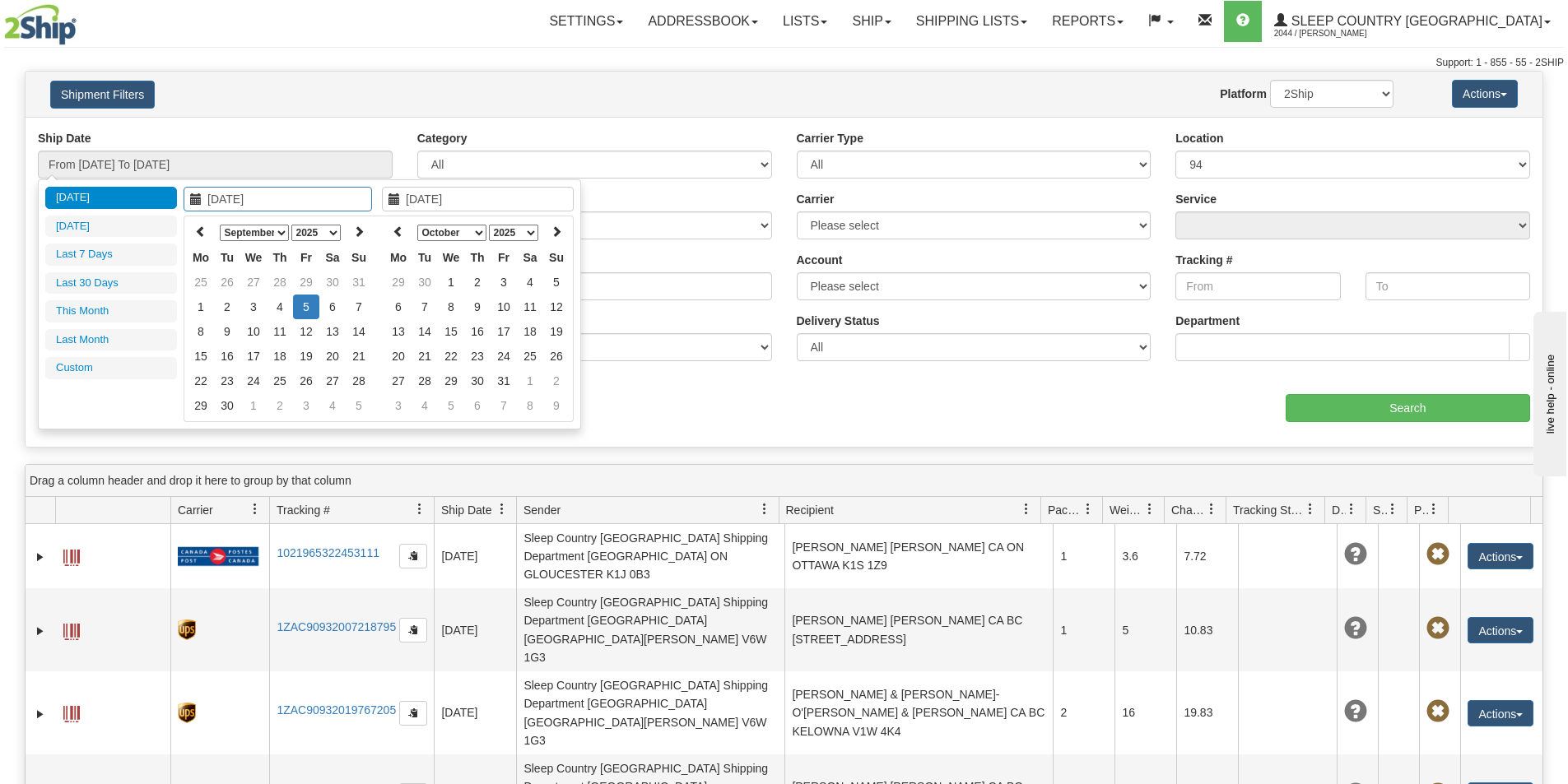
type input "[DATE]"
type input "09/01/2025"
type input "09/30/2025"
type input "[DATE]"
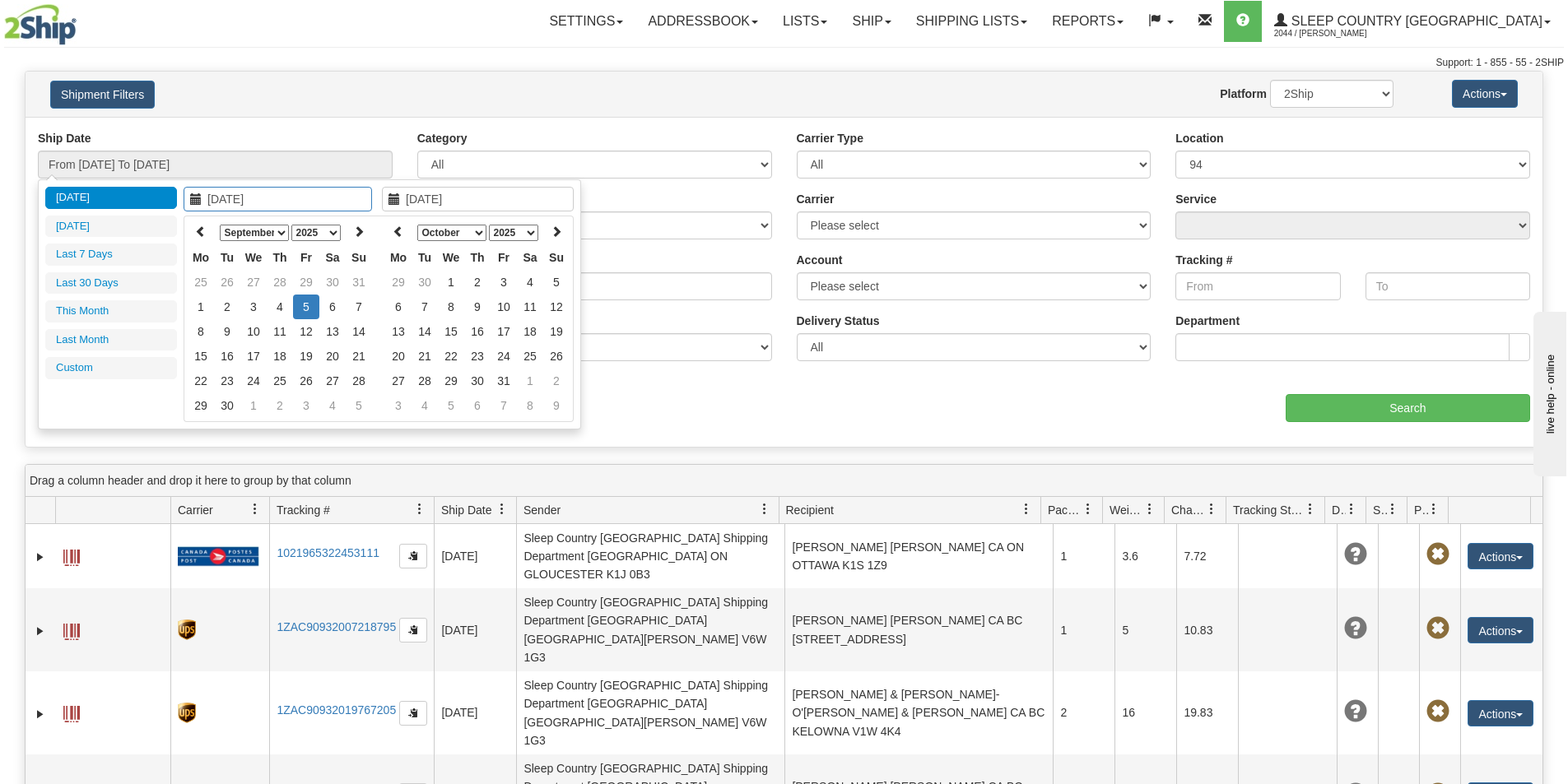
type input "[DATE]"
type input "09/01/2025"
click at [201, 305] on td "1" at bounding box center [201, 307] width 26 height 25
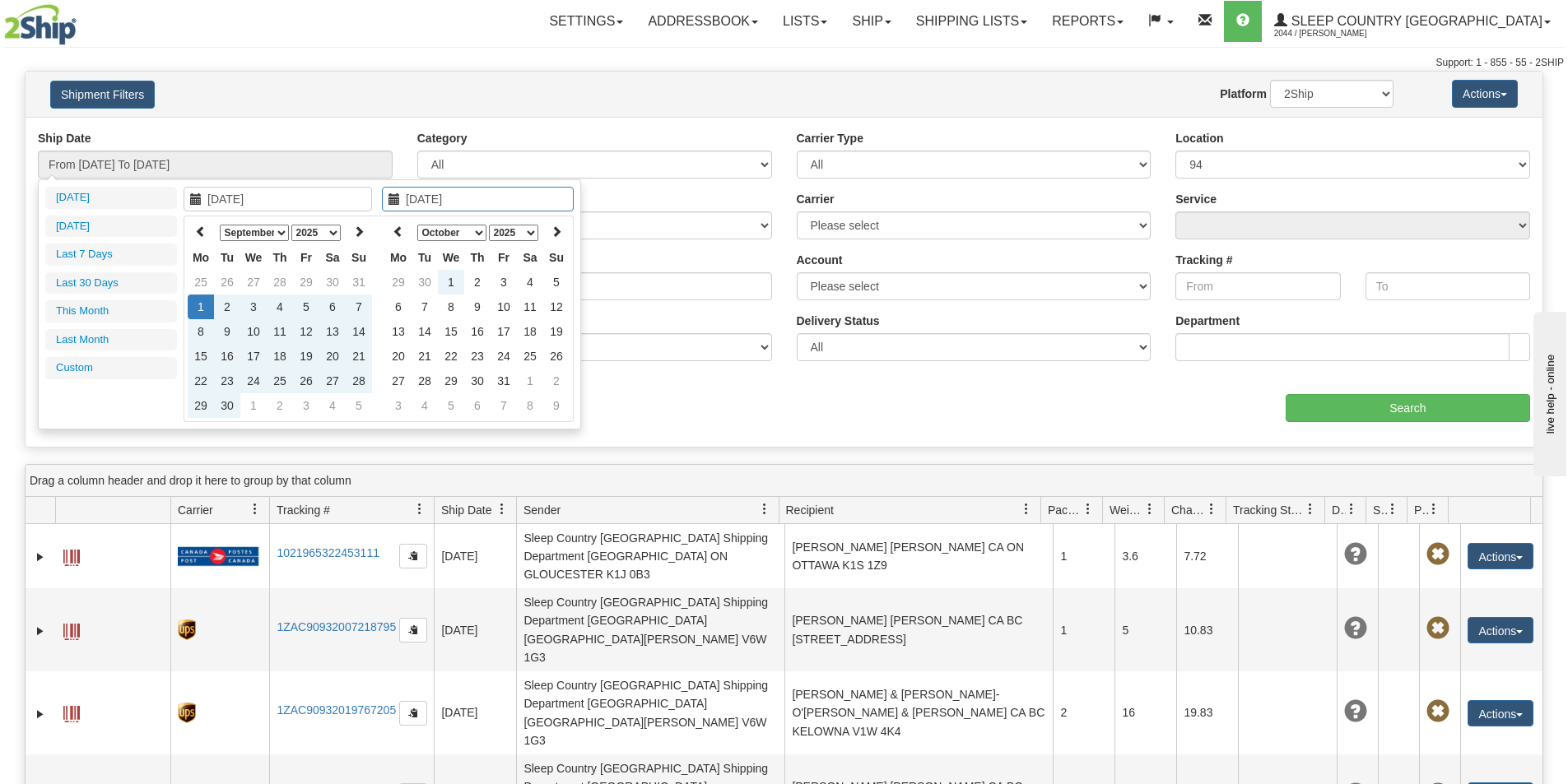
click at [472, 234] on select "January February March April May June July August September October November De…" at bounding box center [452, 233] width 70 height 17
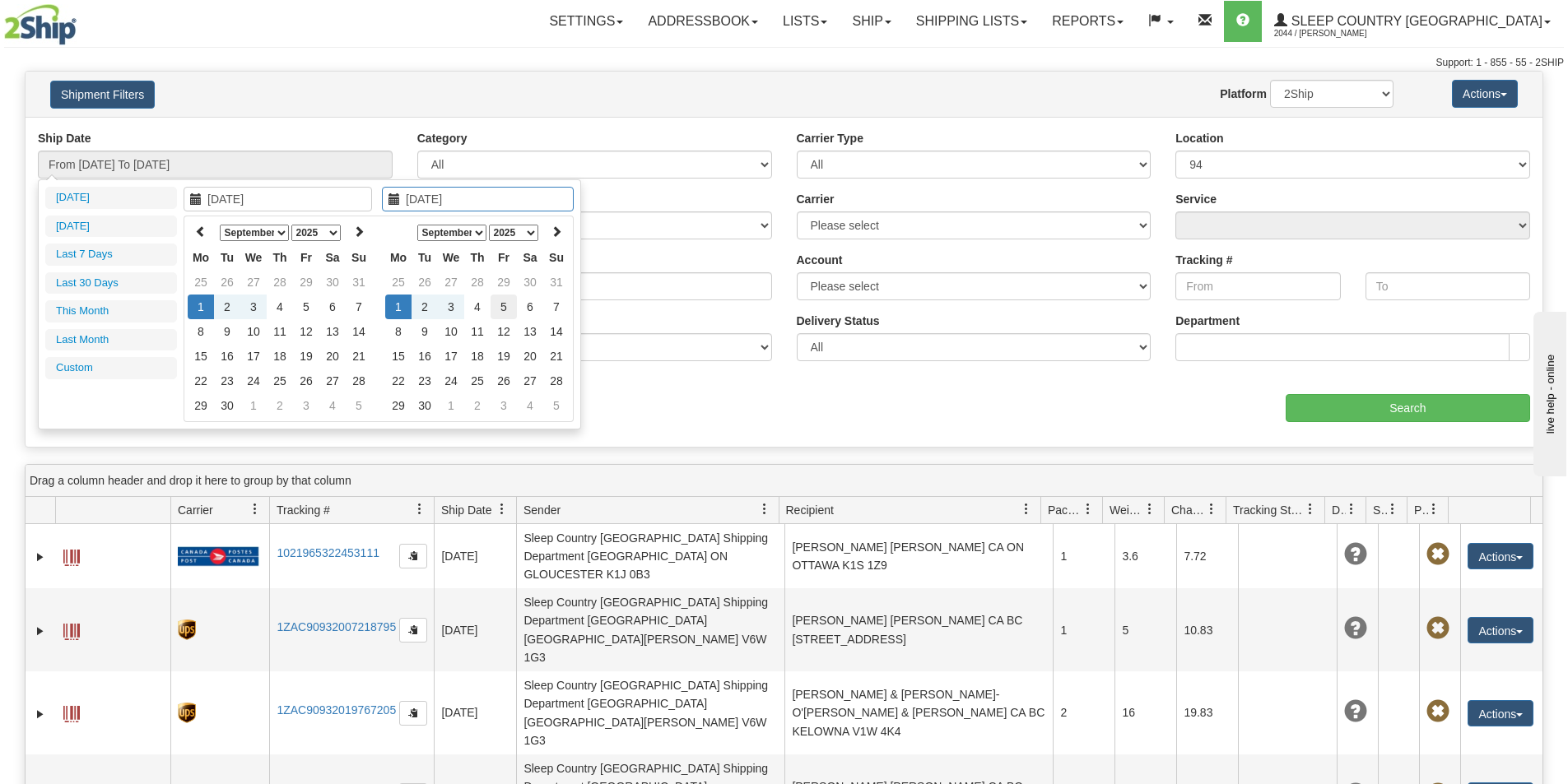
type input "[DATE]"
click at [501, 305] on td "5" at bounding box center [504, 307] width 26 height 25
type input "From 09/01/2025 To 09/05/2025"
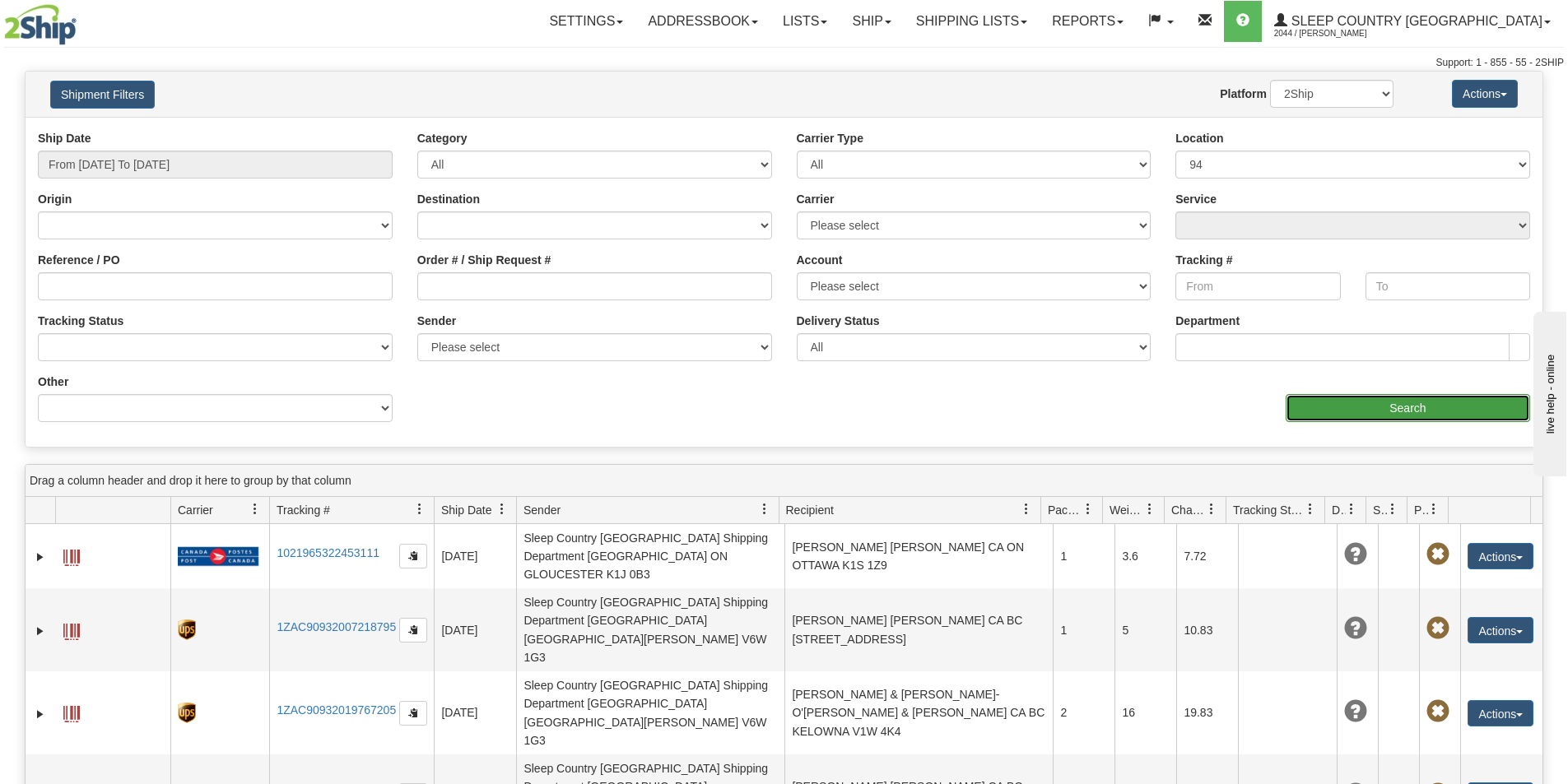
click at [1419, 408] on input "Search" at bounding box center [1407, 408] width 244 height 28
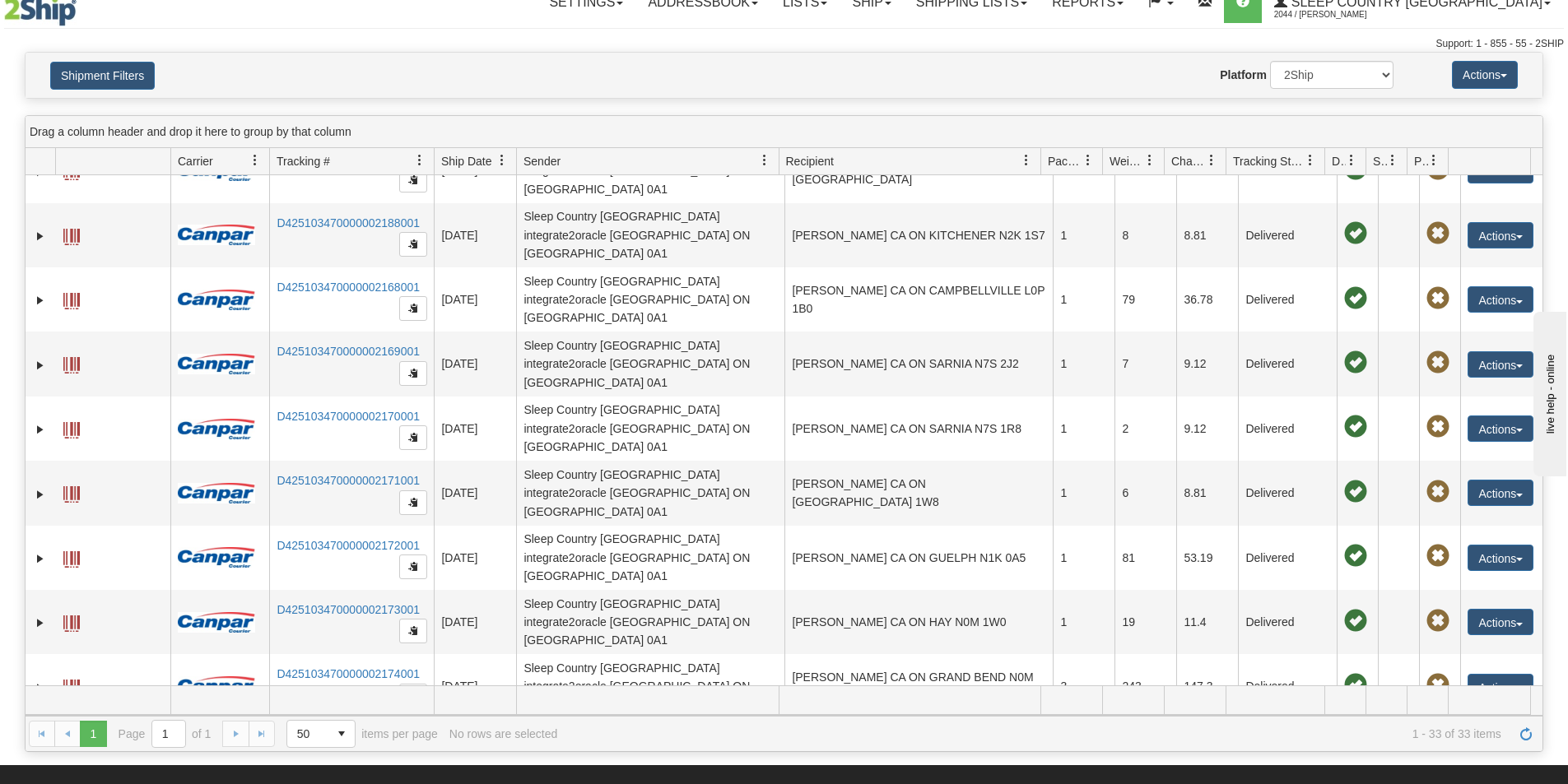
scroll to position [82, 0]
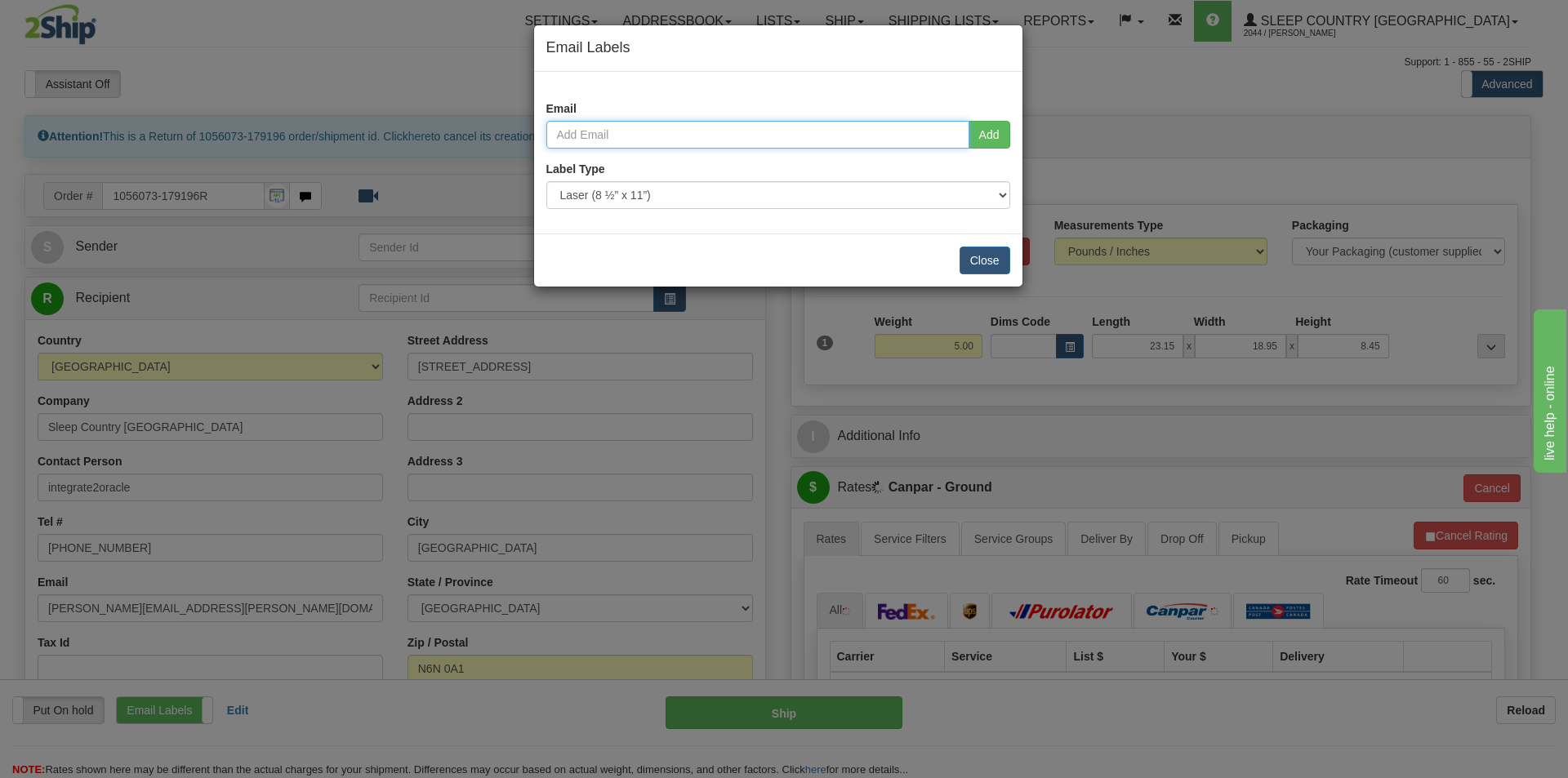
click at [598, 133] on input "email" at bounding box center [757, 135] width 423 height 28
type input "[EMAIL_ADDRESS][PERSON_NAME][DOMAIN_NAME]"
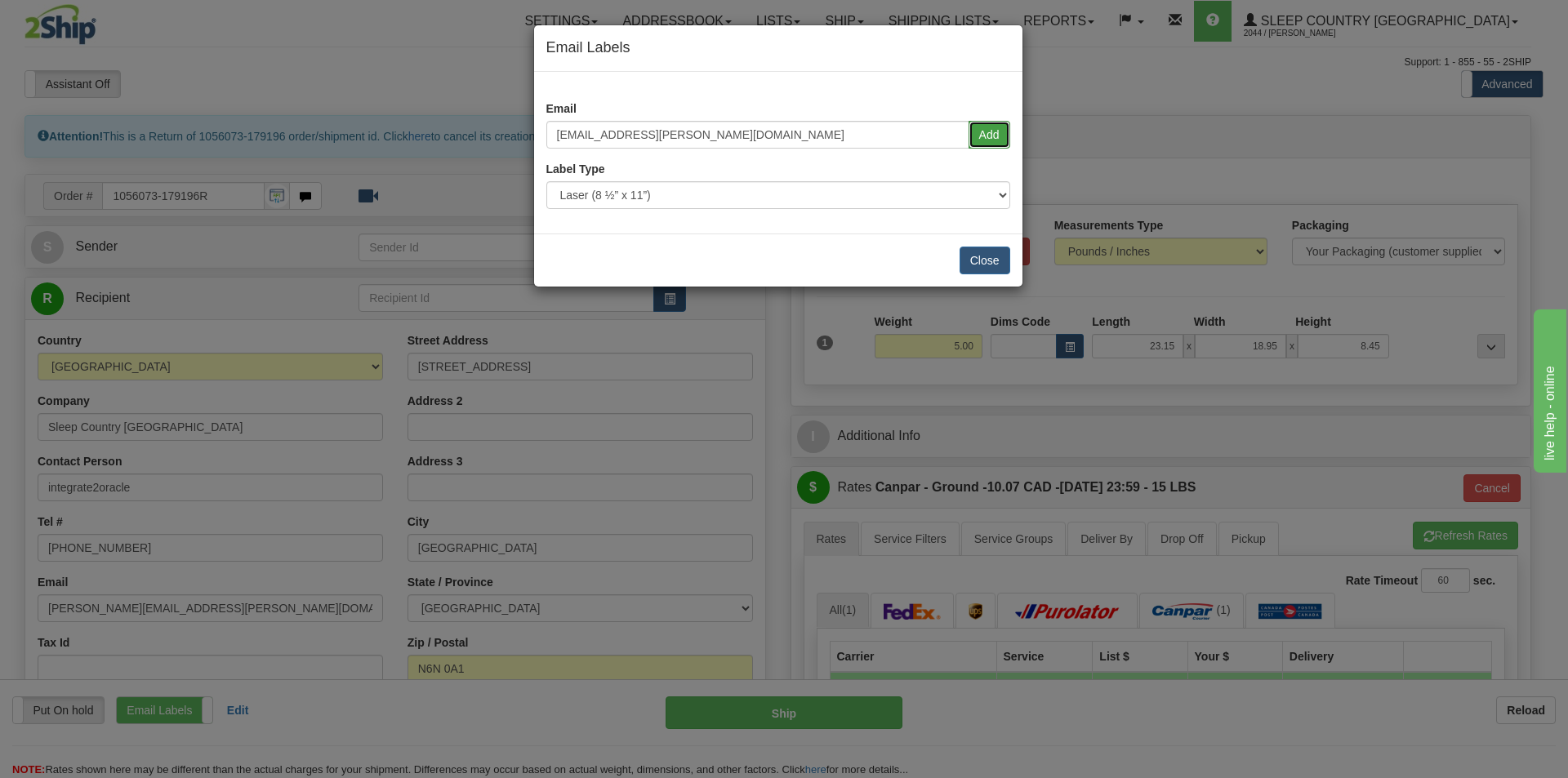
click at [994, 136] on button "Add" at bounding box center [989, 135] width 42 height 28
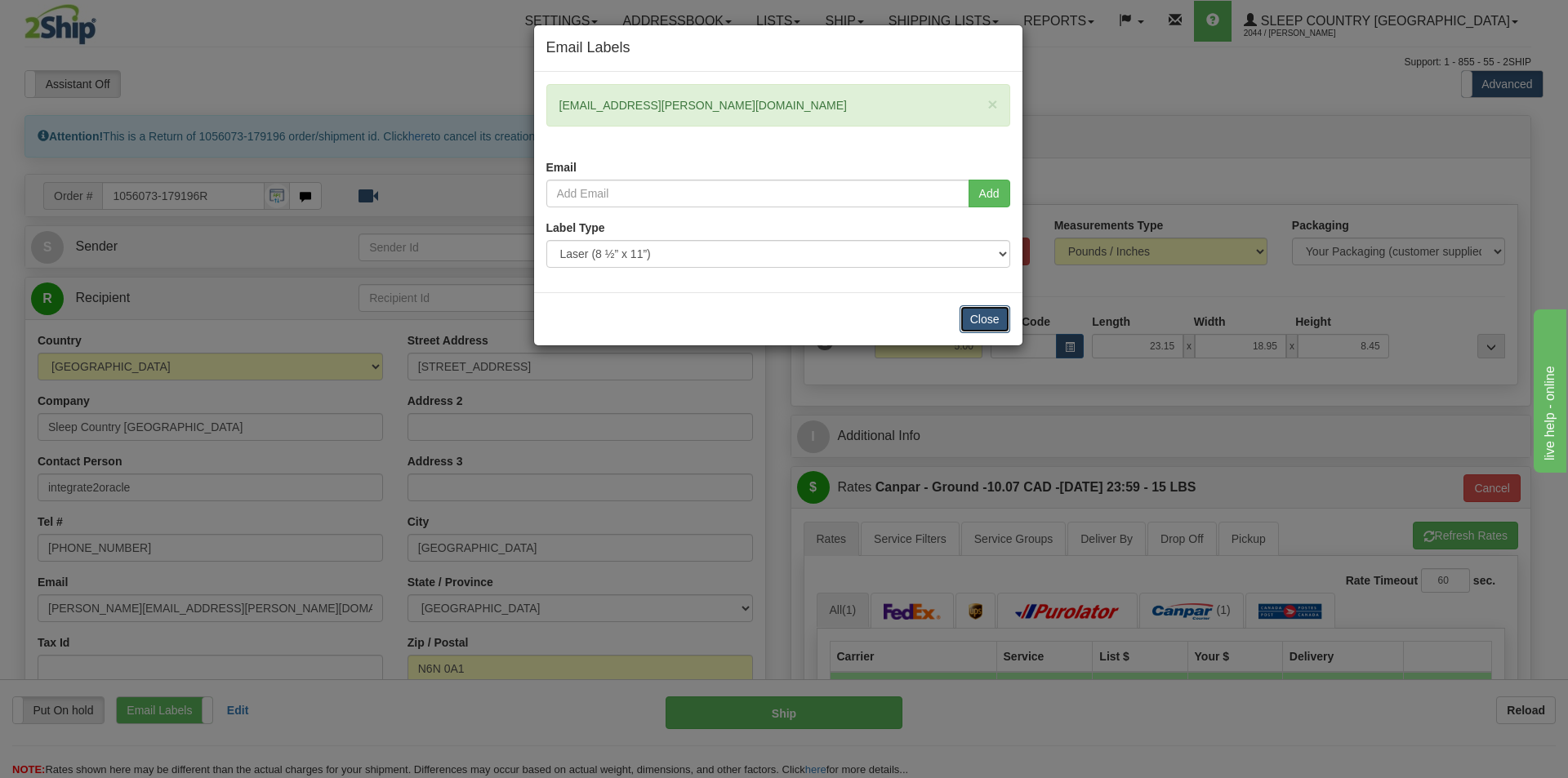
click at [986, 317] on button "Close" at bounding box center [985, 319] width 51 height 28
